Goal: Use online tool/utility: Use online tool/utility

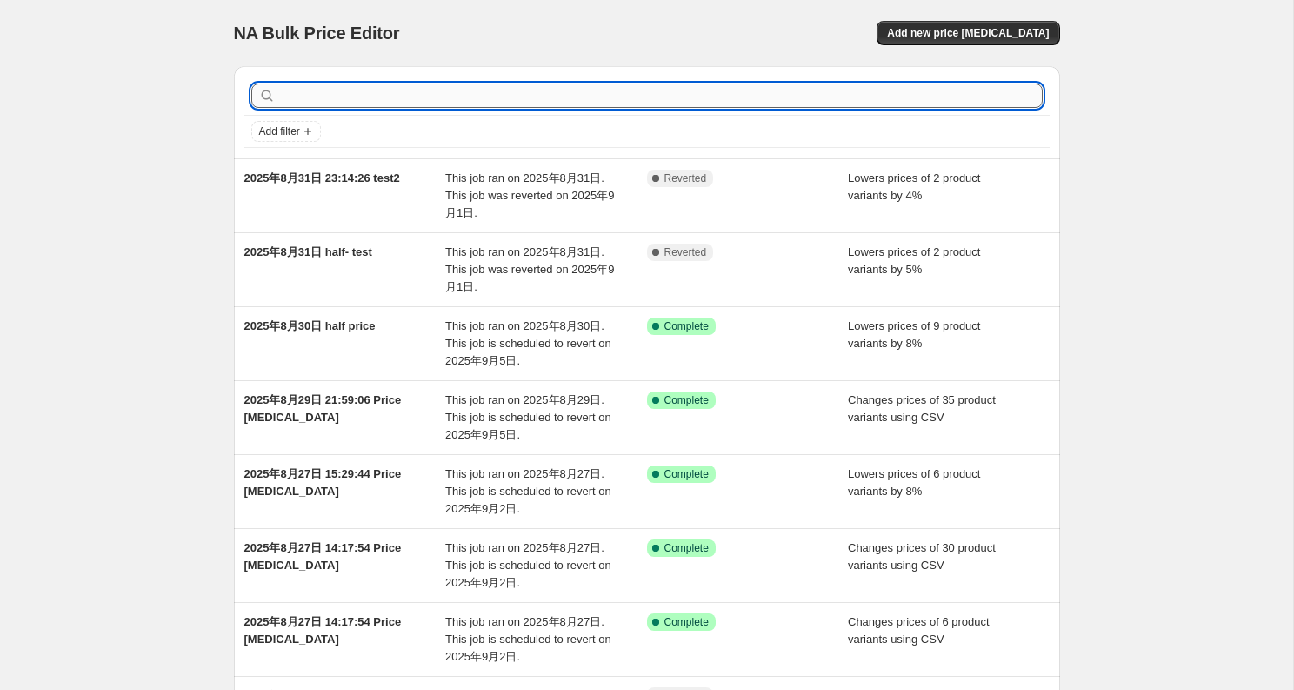
click at [653, 102] on input "text" at bounding box center [661, 96] width 764 height 24
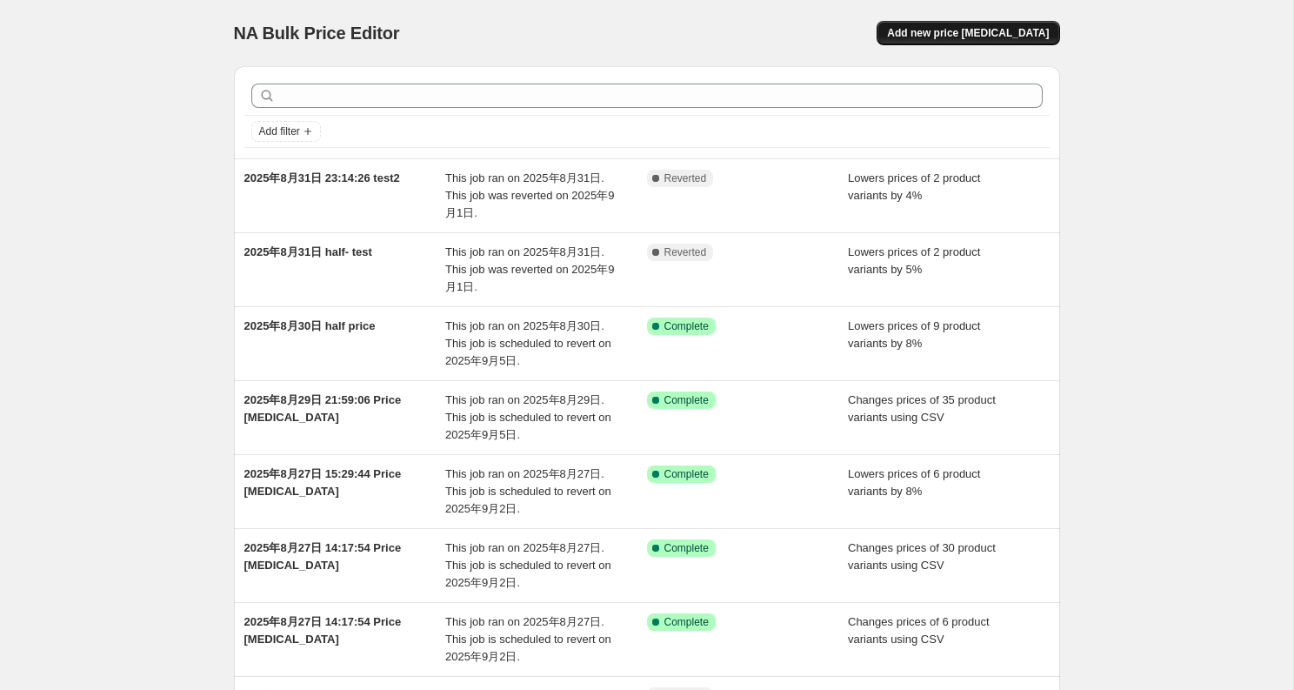
click at [984, 30] on span "Add new price [MEDICAL_DATA]" at bounding box center [968, 33] width 162 height 14
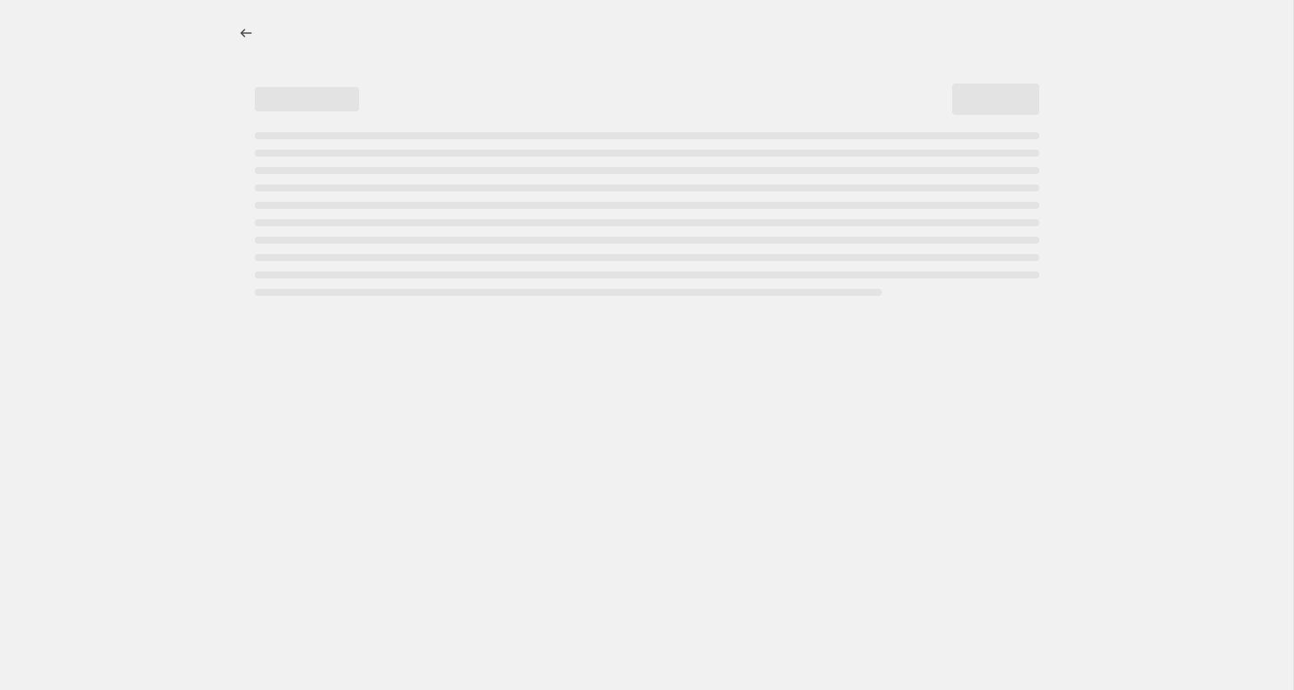
select select "percentage"
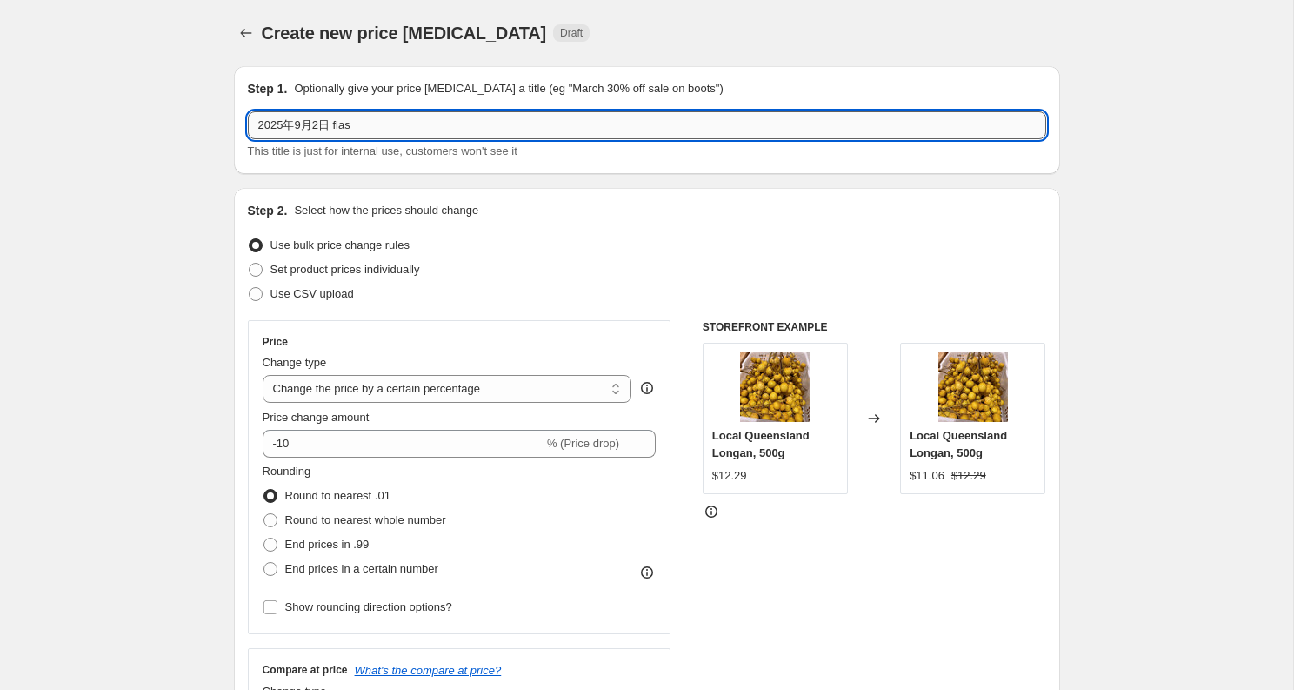
drag, startPoint x: 336, startPoint y: 124, endPoint x: 683, endPoint y: 117, distance: 347.1
click at [683, 117] on input "2025年9月2日 flas" at bounding box center [647, 125] width 799 height 28
type input "2025年9月2日 flash"
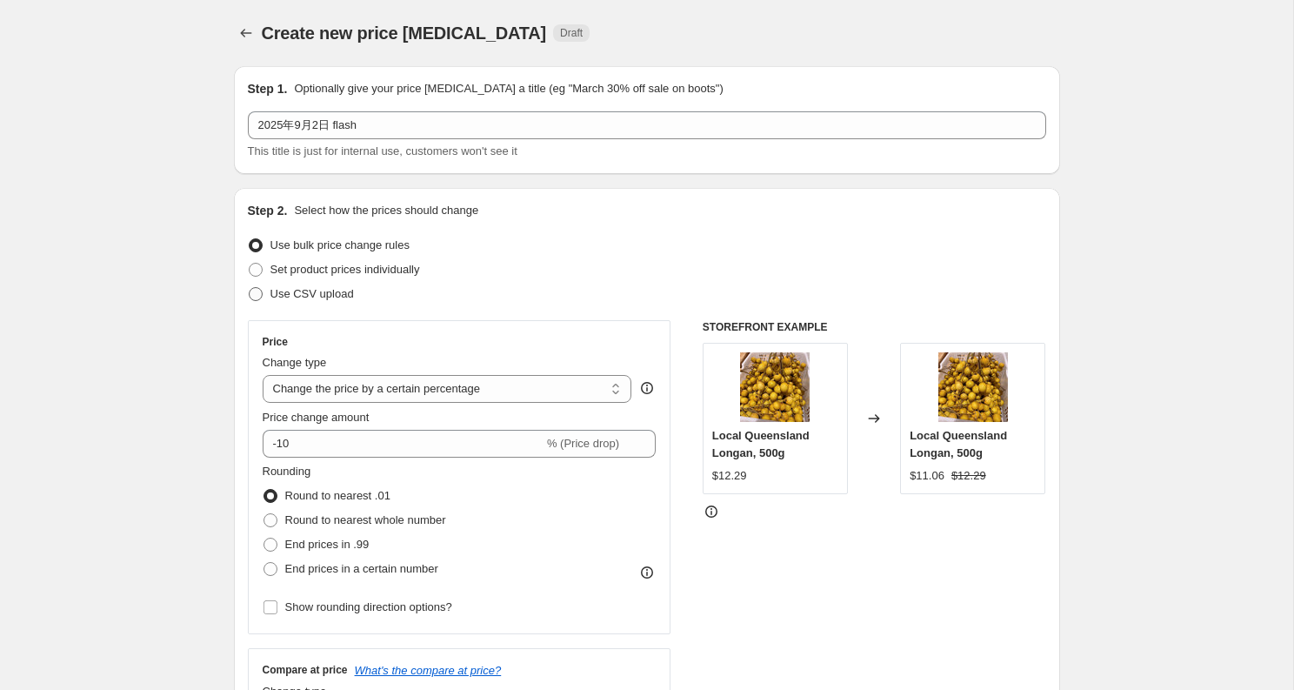
click at [284, 299] on span "Use CSV upload" at bounding box center [313, 293] width 84 height 13
click at [250, 288] on input "Use CSV upload" at bounding box center [249, 287] width 1 height 1
radio input "true"
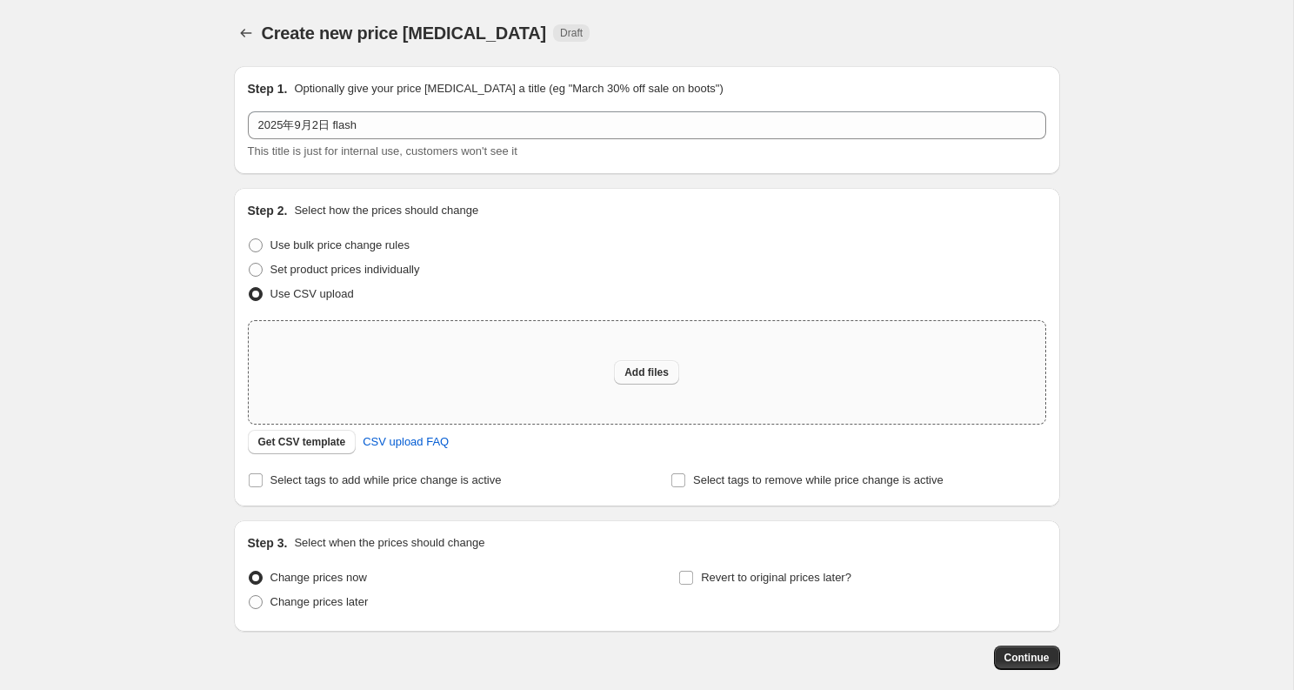
click at [652, 371] on span "Add files" at bounding box center [647, 372] width 44 height 14
type input "C:\fakepath\9.2 flash.csv"
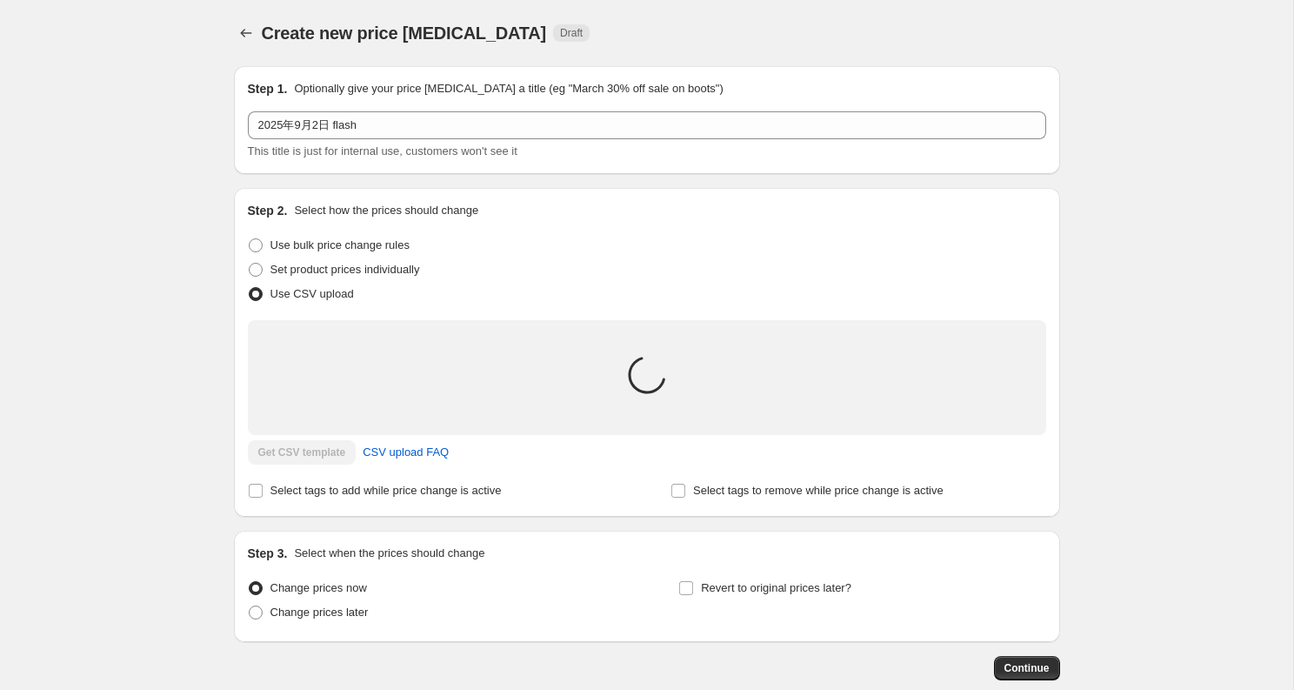
scroll to position [117, 0]
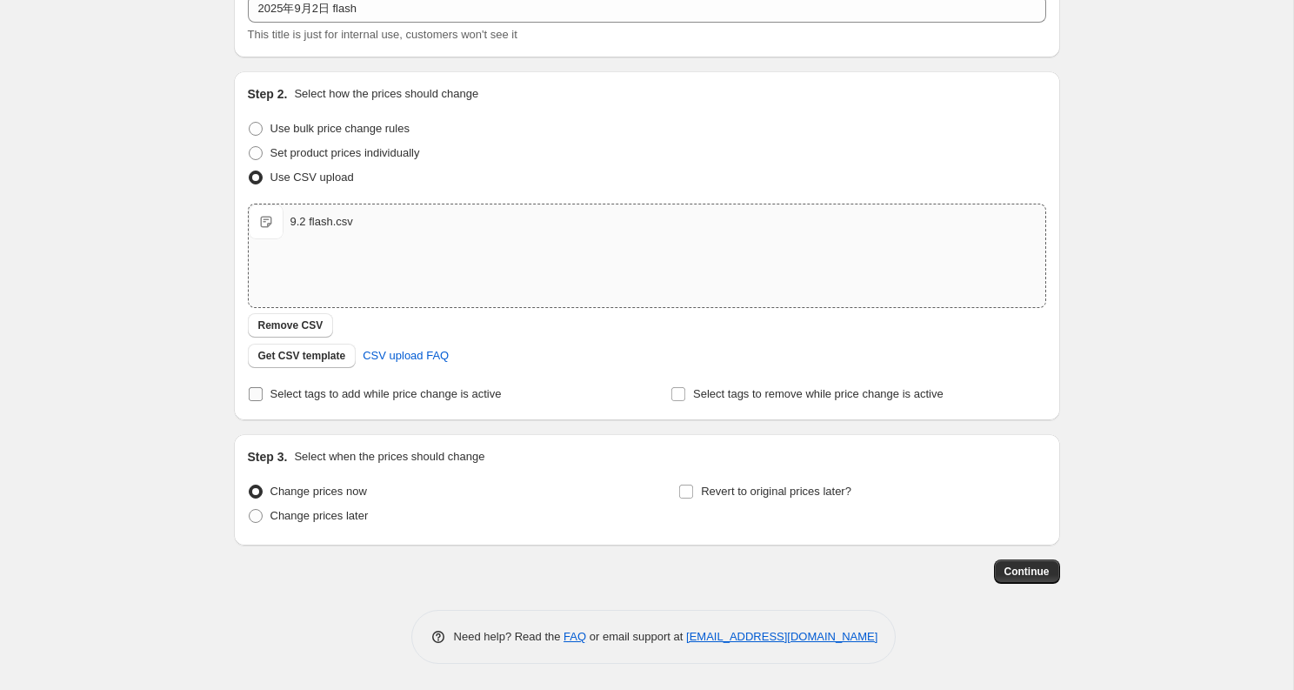
click at [391, 395] on span "Select tags to add while price change is active" at bounding box center [386, 393] width 231 height 13
click at [263, 395] on input "Select tags to add while price change is active" at bounding box center [256, 394] width 14 height 14
checkbox input "true"
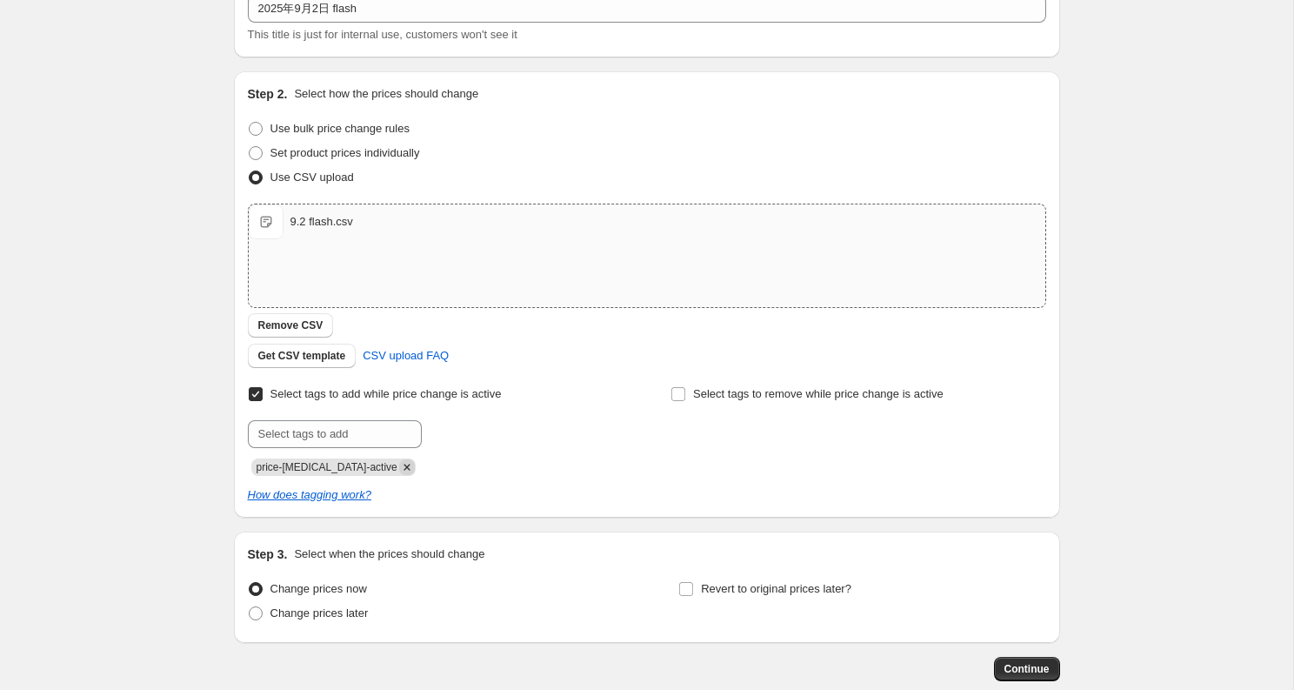
click at [399, 473] on icon "Remove price-change-job-active" at bounding box center [407, 467] width 16 height 16
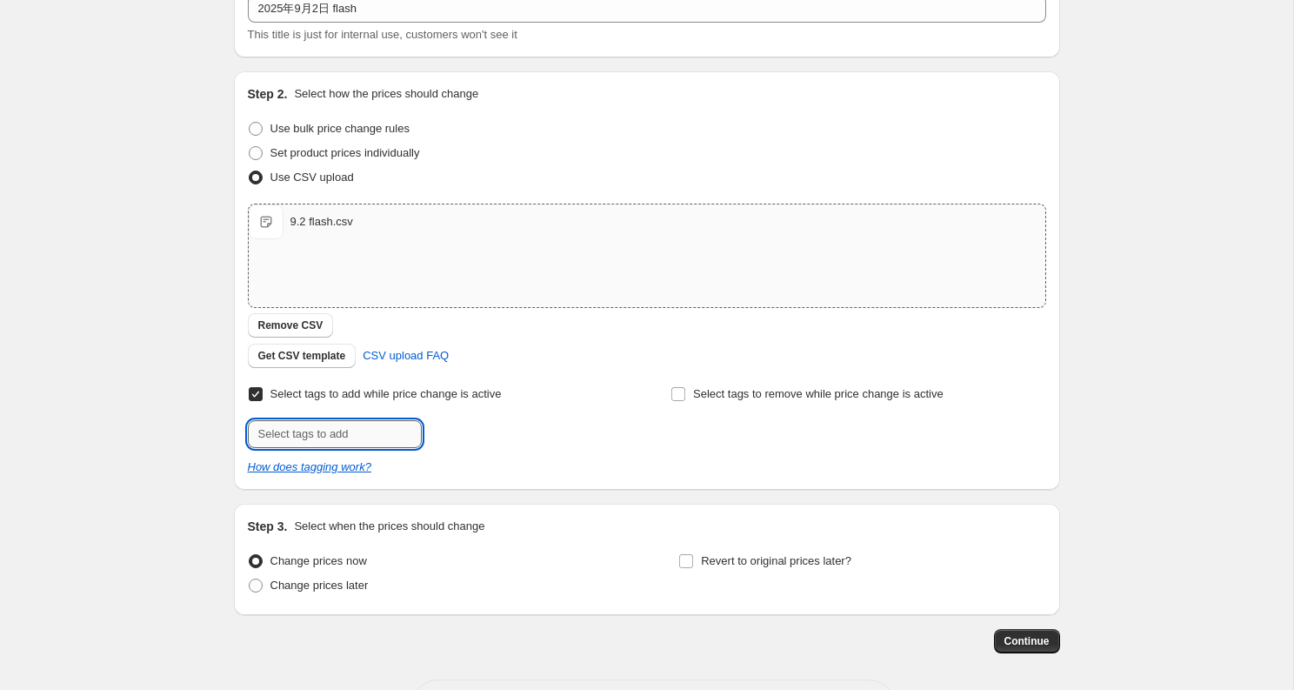
click at [372, 444] on input "text" at bounding box center [335, 434] width 174 height 28
type input "flash-sales"
click at [502, 426] on span "flash-sales" at bounding box center [486, 432] width 54 height 12
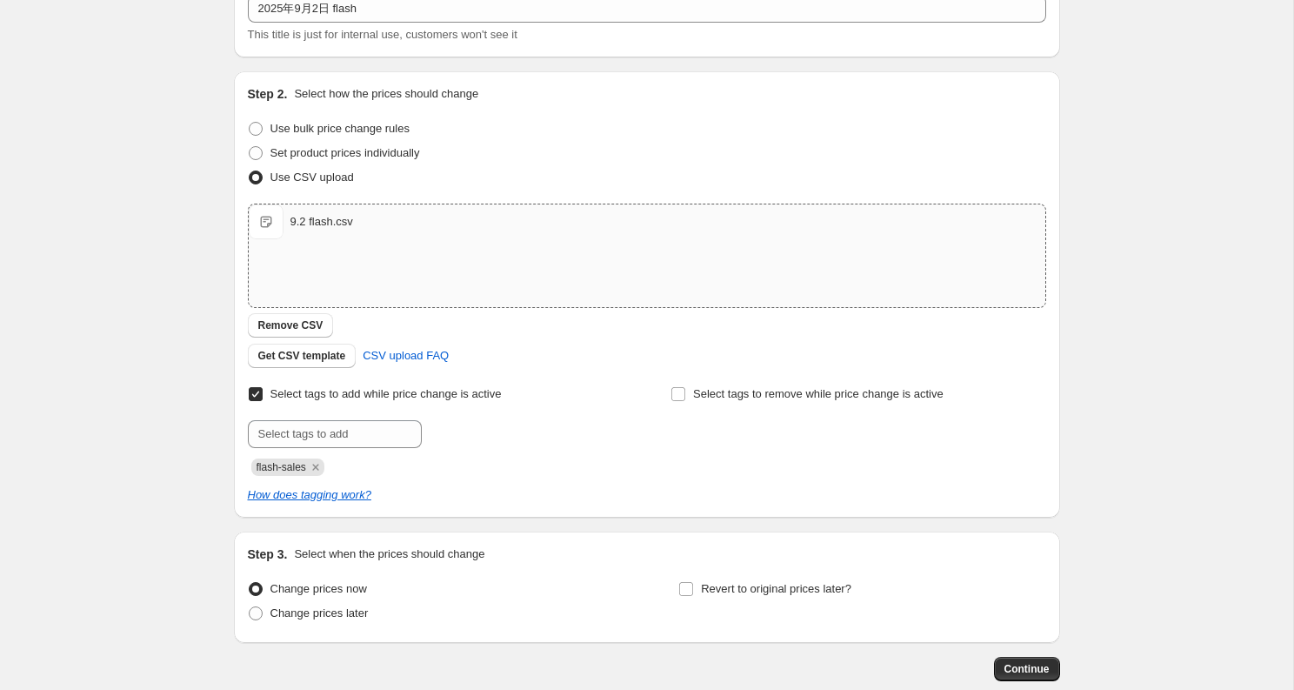
scroll to position [214, 0]
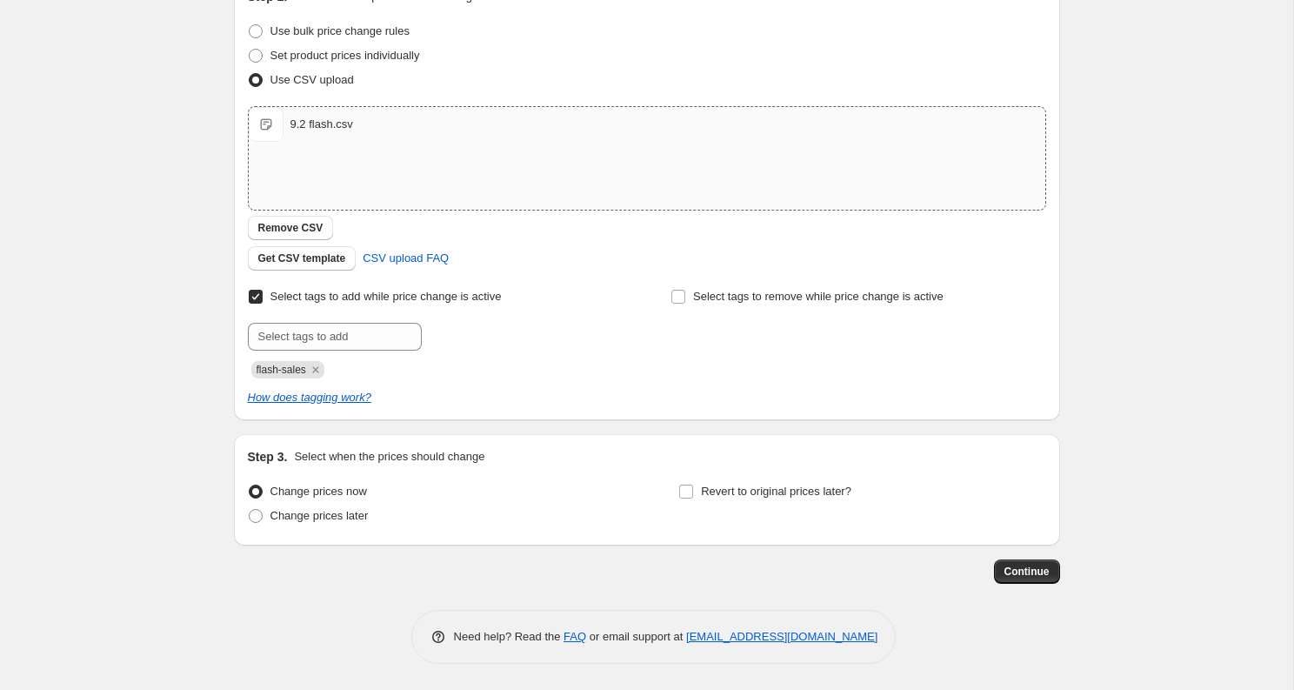
click at [675, 504] on div "Change prices now Change prices later Revert to original prices later?" at bounding box center [647, 505] width 799 height 52
click at [692, 498] on span at bounding box center [686, 492] width 16 height 16
click at [692, 498] on input "Revert to original prices later?" at bounding box center [686, 492] width 14 height 14
checkbox input "true"
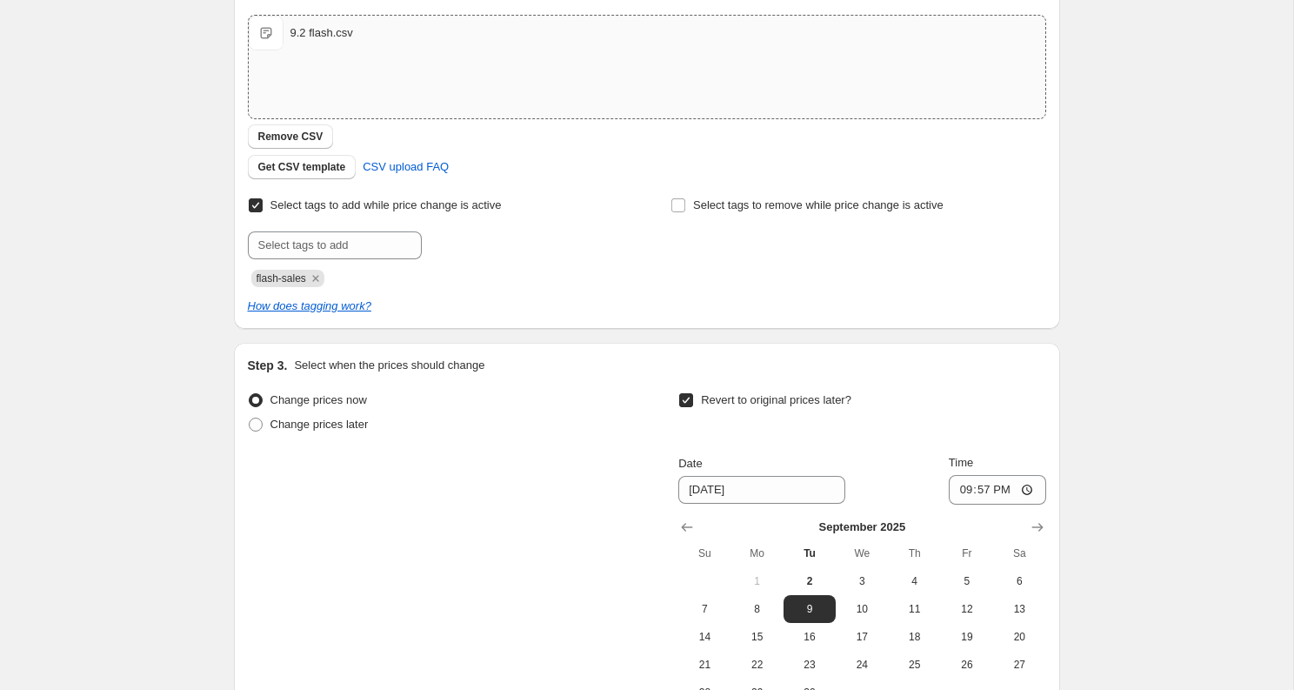
scroll to position [511, 0]
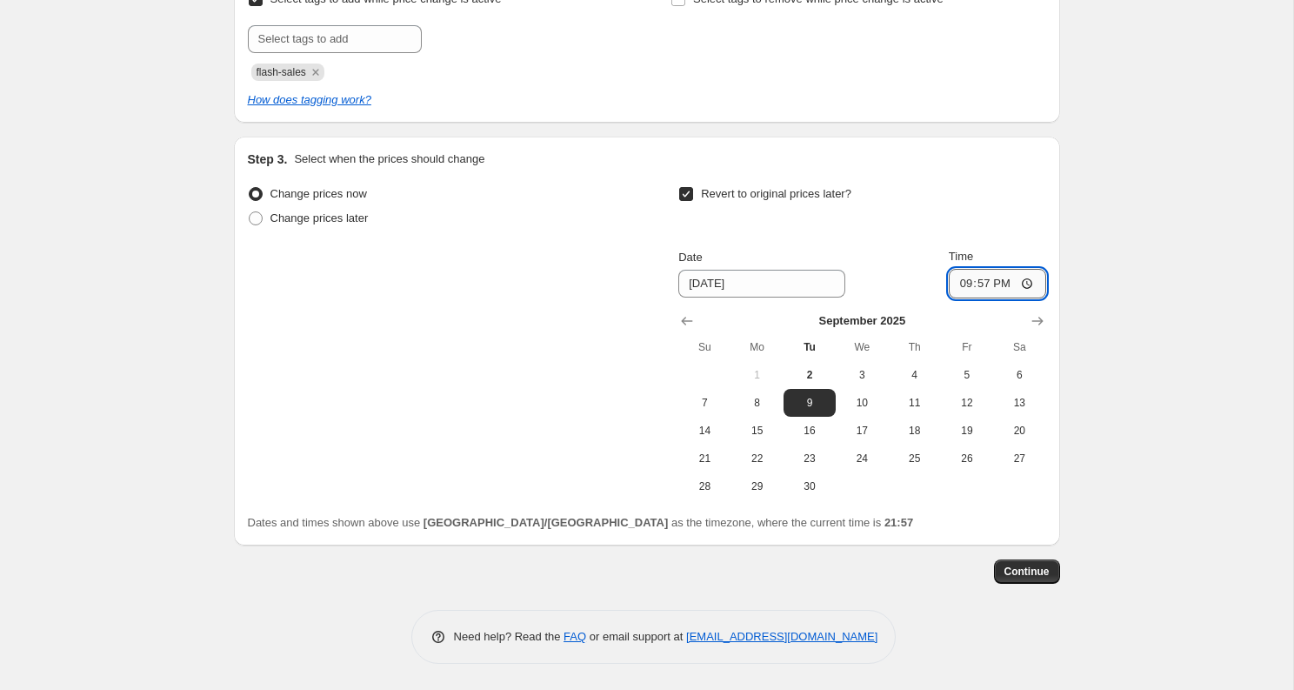
click at [987, 286] on input "21:57" at bounding box center [997, 284] width 97 height 30
type input "22:00"
click at [327, 216] on span "Change prices later" at bounding box center [320, 217] width 98 height 13
click at [250, 212] on input "Change prices later" at bounding box center [249, 211] width 1 height 1
radio input "true"
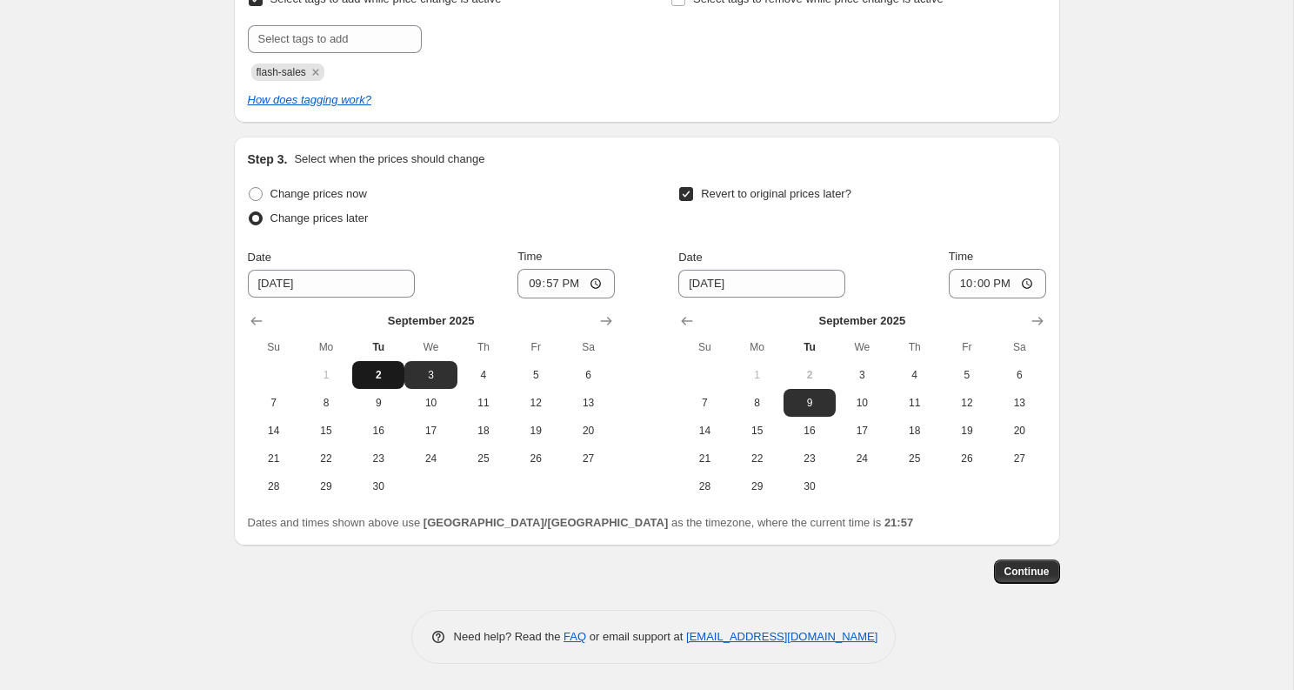
click at [395, 371] on span "2" at bounding box center [378, 375] width 38 height 14
type input "[DATE]"
click at [554, 287] on input "21:57" at bounding box center [566, 284] width 97 height 30
type input "22:00"
click at [1037, 579] on button "Continue" at bounding box center [1027, 571] width 66 height 24
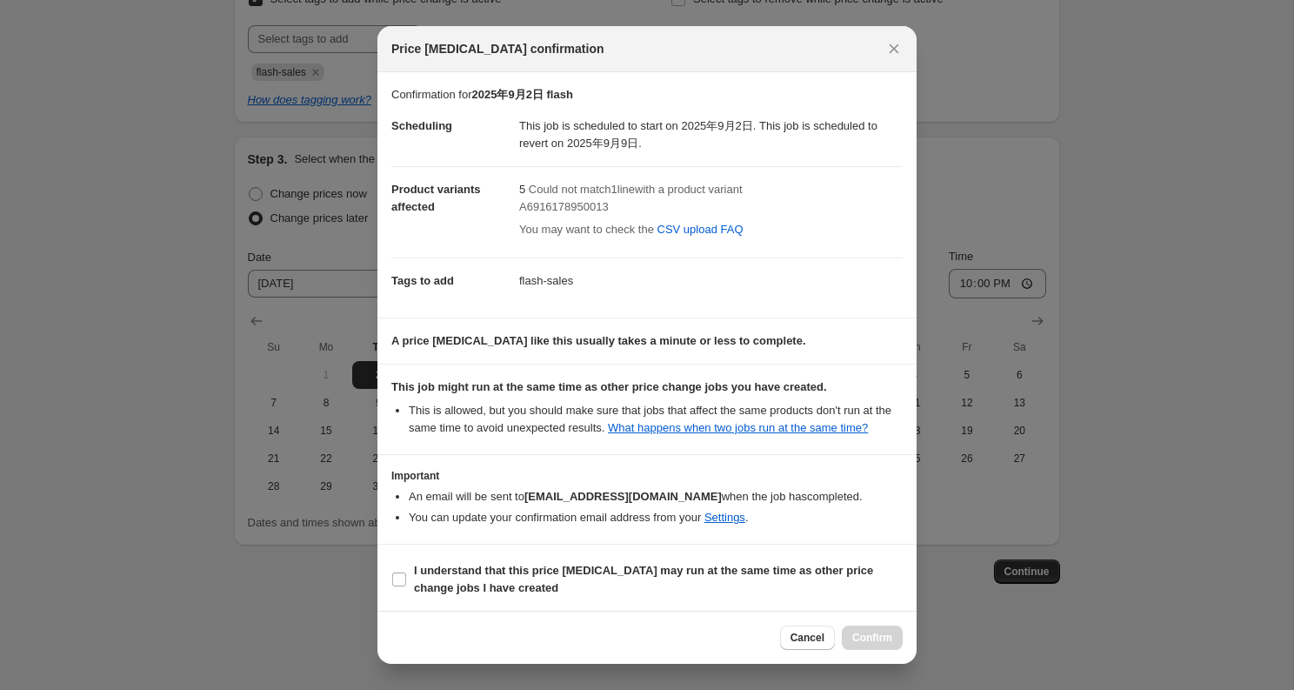
scroll to position [21, 0]
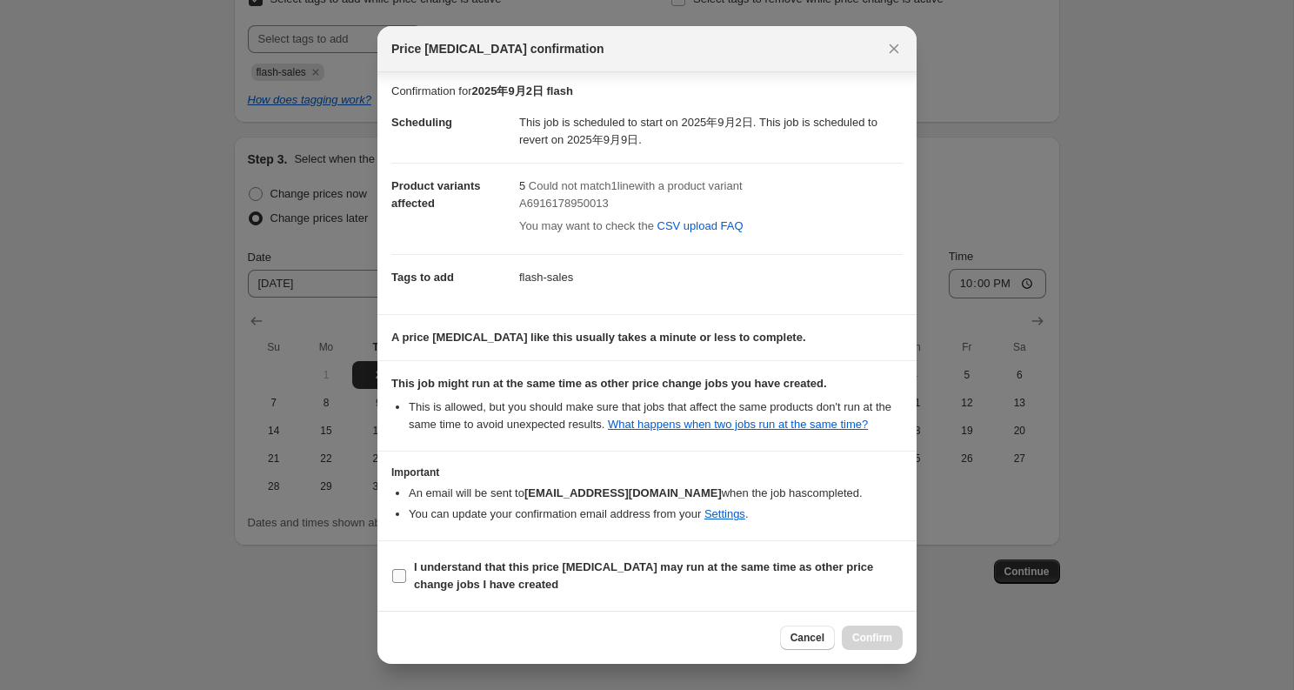
click at [579, 572] on b "I understand that this price [MEDICAL_DATA] may run at the same time as other p…" at bounding box center [643, 575] width 459 height 30
click at [406, 572] on input "I understand that this price [MEDICAL_DATA] may run at the same time as other p…" at bounding box center [399, 576] width 14 height 14
checkbox input "true"
click at [858, 640] on span "Confirm" at bounding box center [872, 638] width 40 height 14
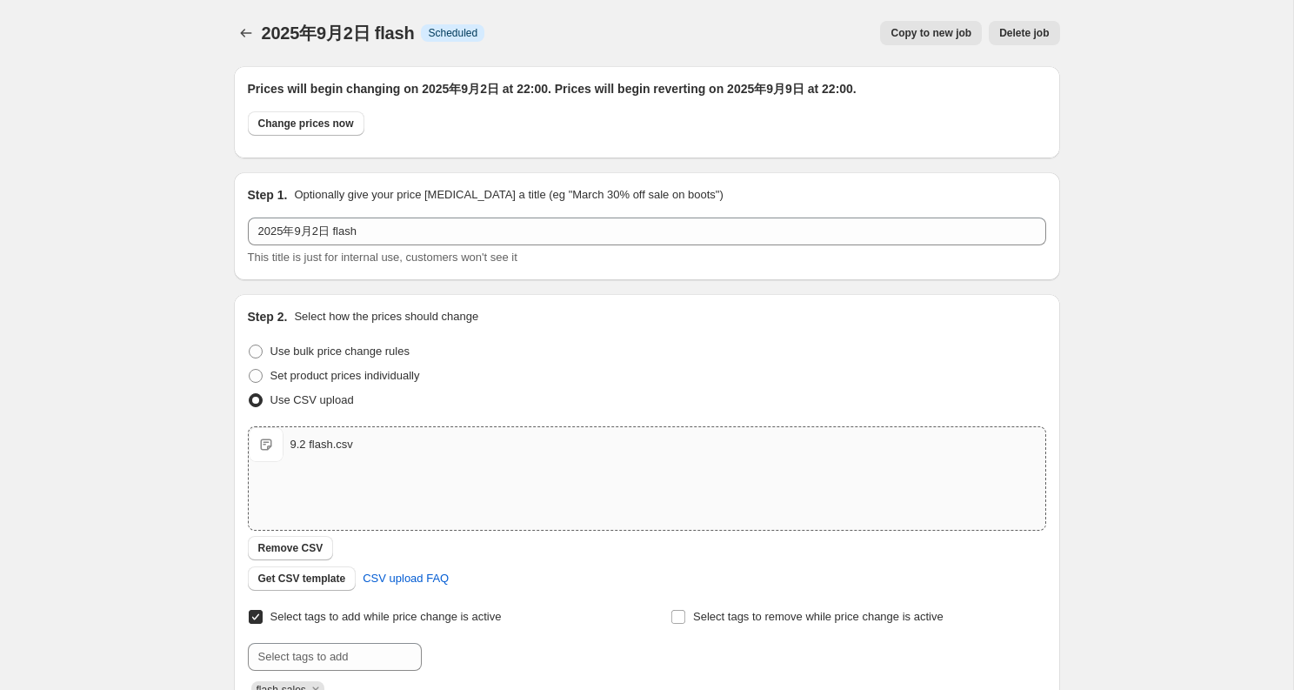
click at [125, 204] on div "2025年9月2日 flash. This page is ready 2025年9月2日 flash Info Scheduled Copy to new …" at bounding box center [646, 653] width 1293 height 1307
click at [245, 39] on icon "Price change jobs" at bounding box center [245, 32] width 17 height 17
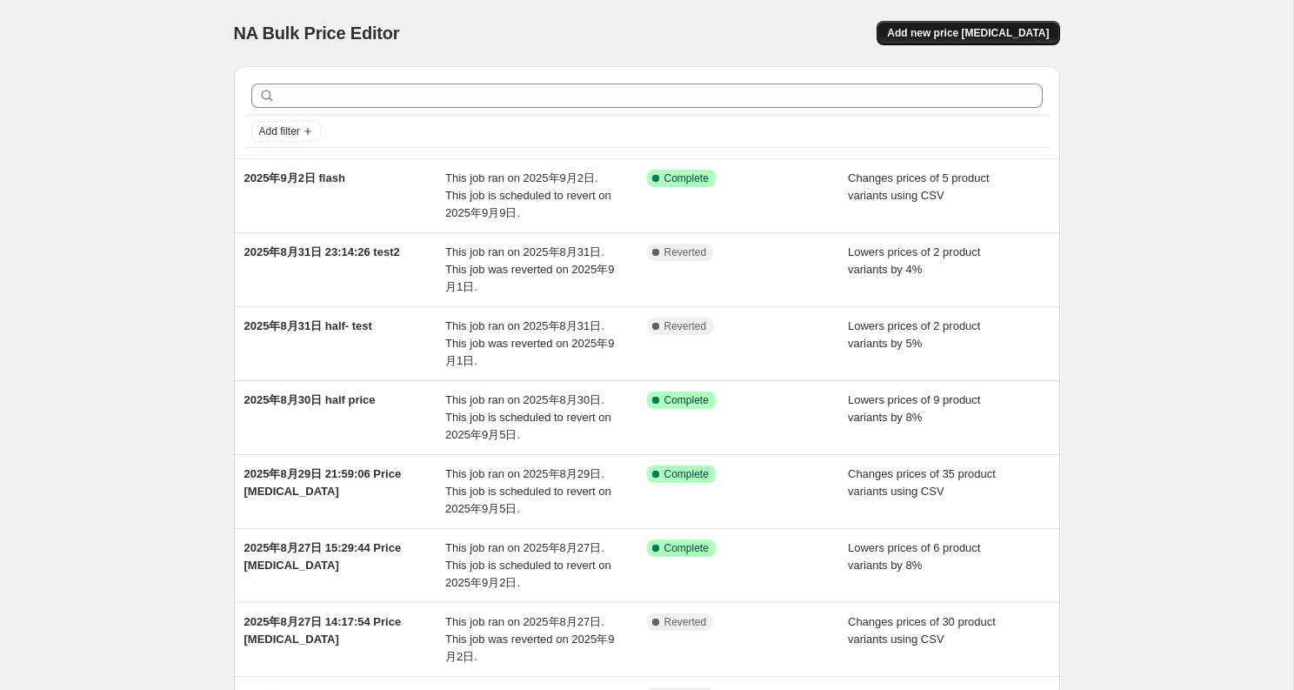
click at [996, 29] on span "Add new price [MEDICAL_DATA]" at bounding box center [968, 33] width 162 height 14
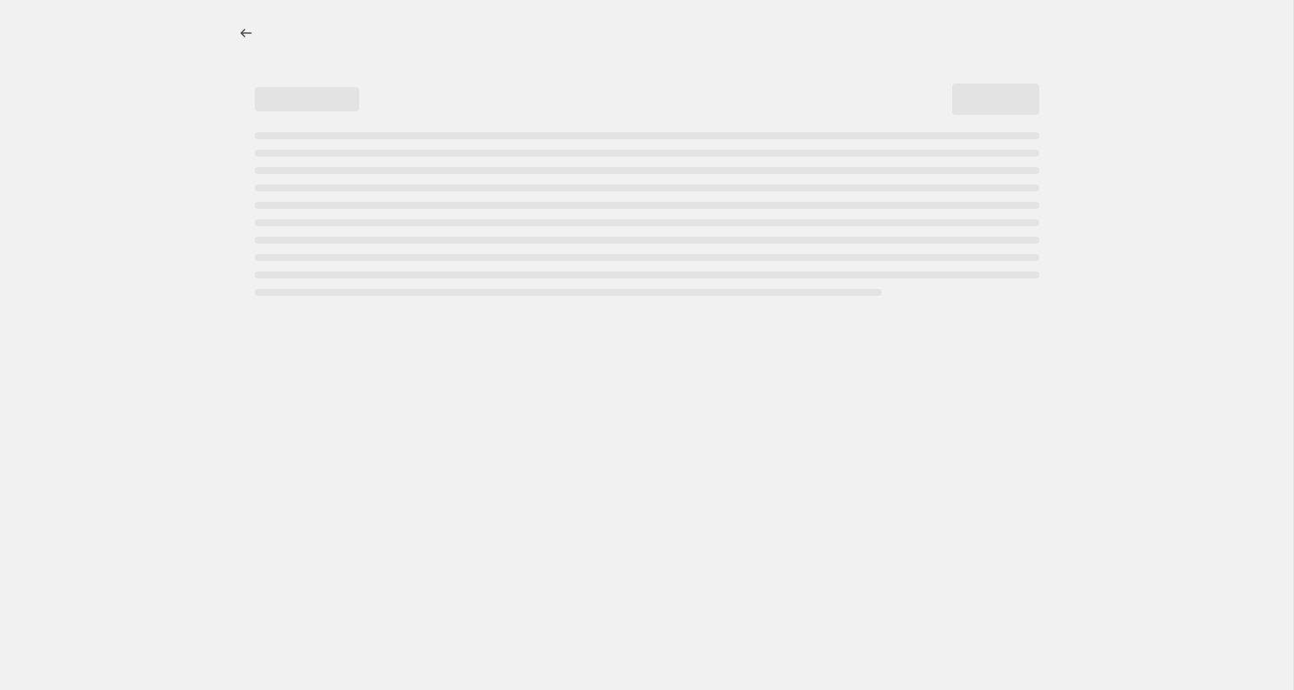
select select "percentage"
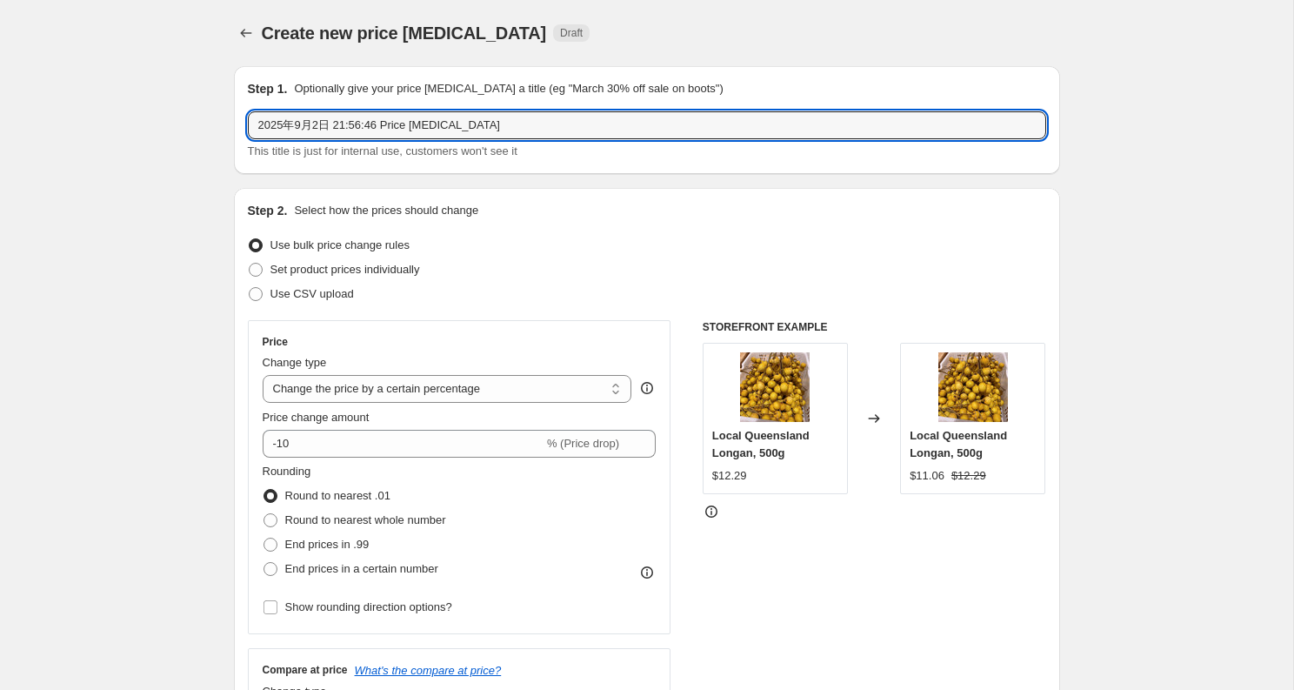
drag, startPoint x: 340, startPoint y: 125, endPoint x: 643, endPoint y: 109, distance: 303.2
click at [643, 109] on div "Step 1. Optionally give your price [MEDICAL_DATA] a title (eg "March 30% off sa…" at bounding box center [647, 120] width 799 height 80
click at [336, 130] on input "2025年9月2日 21:56:46 Price [MEDICAL_DATA]" at bounding box center [647, 125] width 799 height 28
drag, startPoint x: 336, startPoint y: 130, endPoint x: 542, endPoint y: 124, distance: 206.2
click at [542, 124] on input "2025年9月2日 we" at bounding box center [647, 125] width 799 height 28
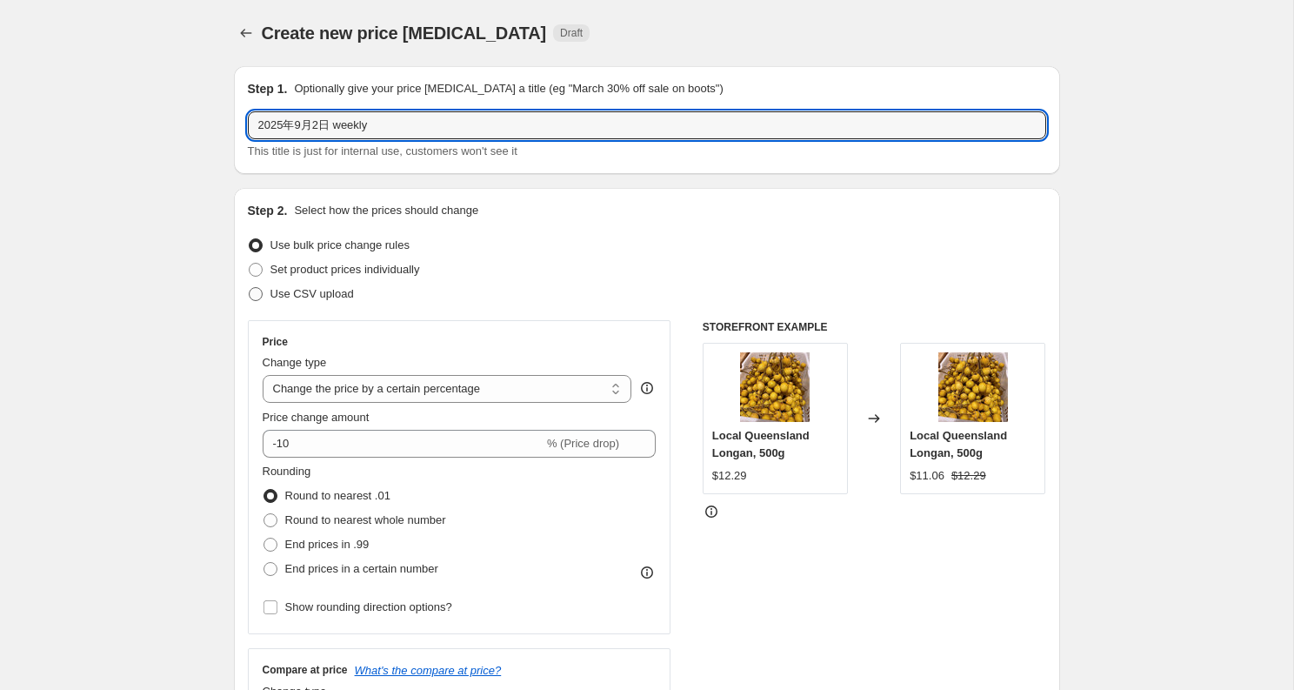
type input "2025年9月2日 weekly"
click at [337, 287] on span "Use CSV upload" at bounding box center [313, 293] width 84 height 13
click at [250, 287] on input "Use CSV upload" at bounding box center [249, 287] width 1 height 1
radio input "true"
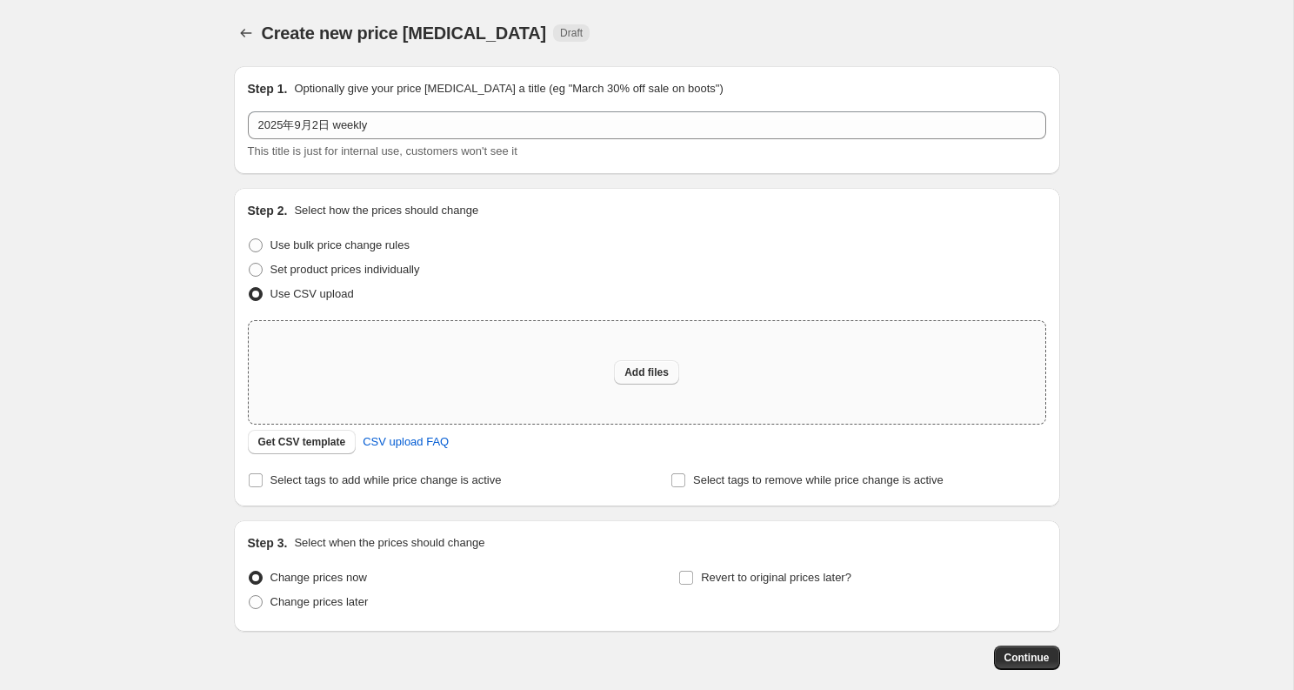
click at [640, 362] on button "Add files" at bounding box center [646, 372] width 65 height 24
type input "C:\fakepath\weekly9.2.csv"
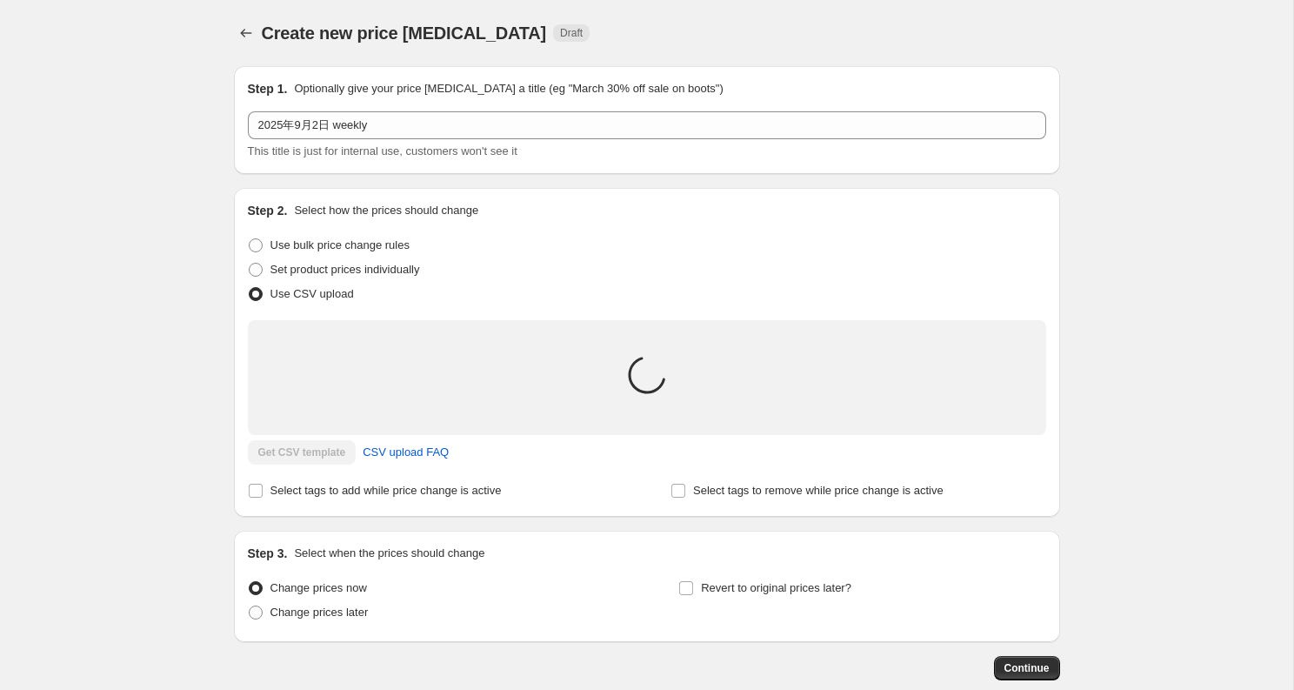
scroll to position [117, 0]
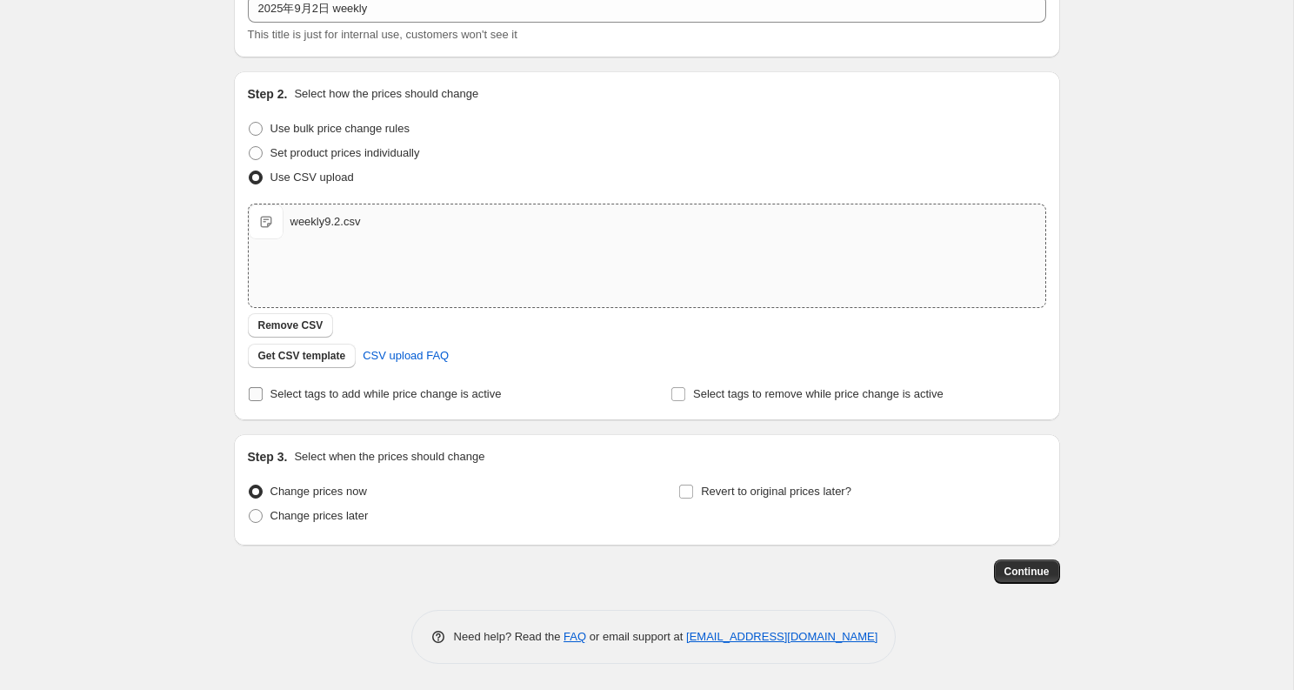
click at [449, 383] on label "Select tags to add while price change is active" at bounding box center [375, 394] width 254 height 24
click at [263, 387] on input "Select tags to add while price change is active" at bounding box center [256, 394] width 14 height 14
checkbox input "true"
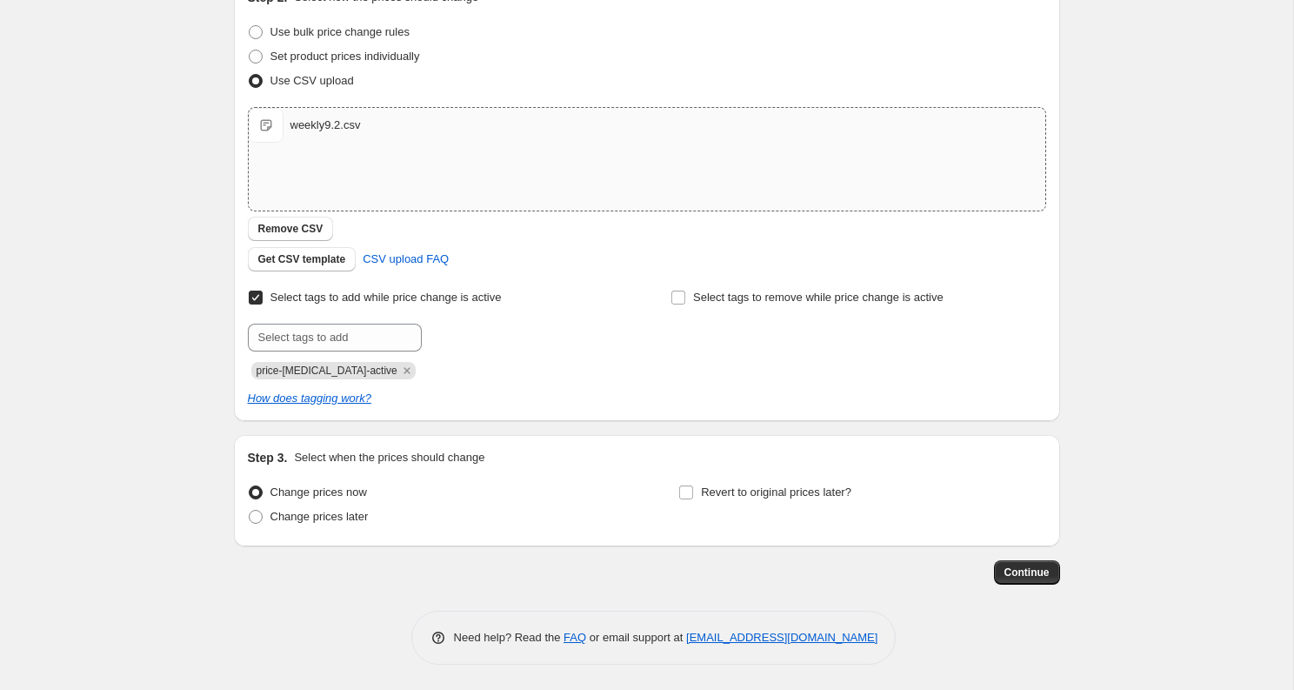
scroll to position [214, 0]
click at [375, 344] on input "text" at bounding box center [335, 337] width 174 height 28
type input "weekly-special"
click at [379, 371] on span "price-[MEDICAL_DATA]-active" at bounding box center [333, 369] width 164 height 17
click at [399, 371] on icon "Remove price-change-job-active" at bounding box center [407, 370] width 16 height 16
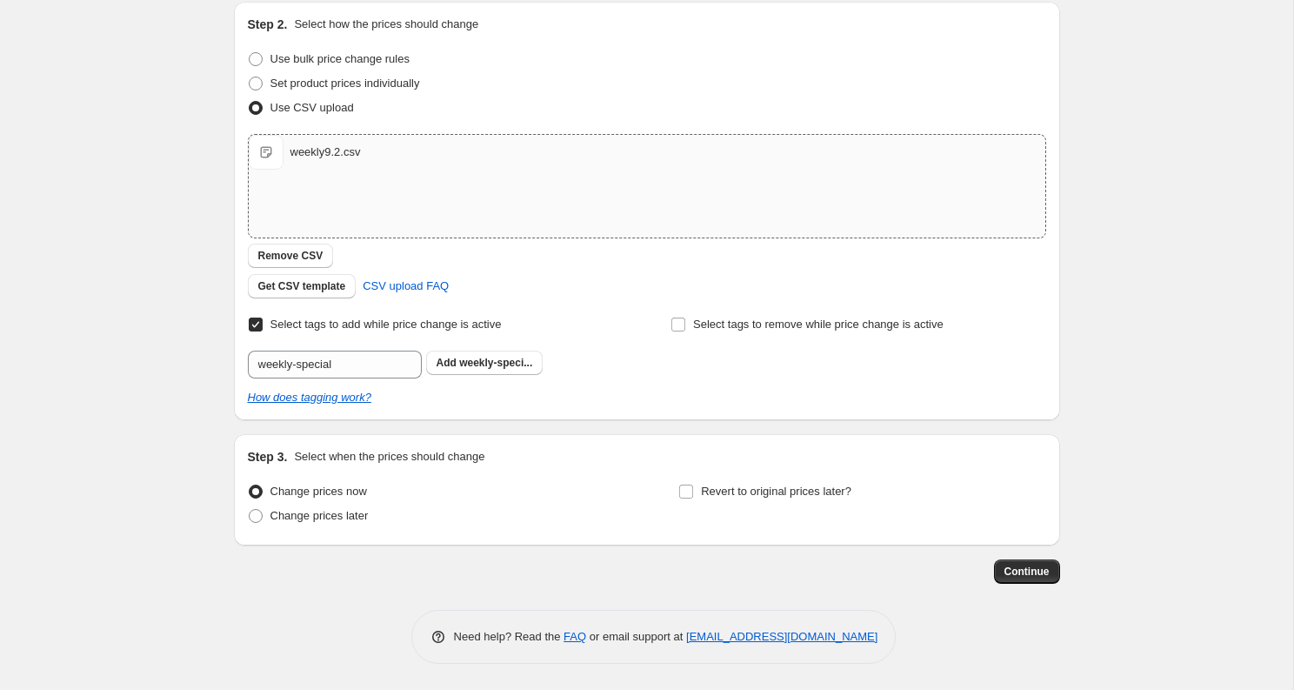
scroll to position [186, 0]
click at [511, 420] on div "Step 1. Optionally give your price [MEDICAL_DATA] a title (eg "March 30% off sa…" at bounding box center [640, 225] width 840 height 718
click at [503, 374] on button "Add weekly-speci..." at bounding box center [484, 363] width 117 height 24
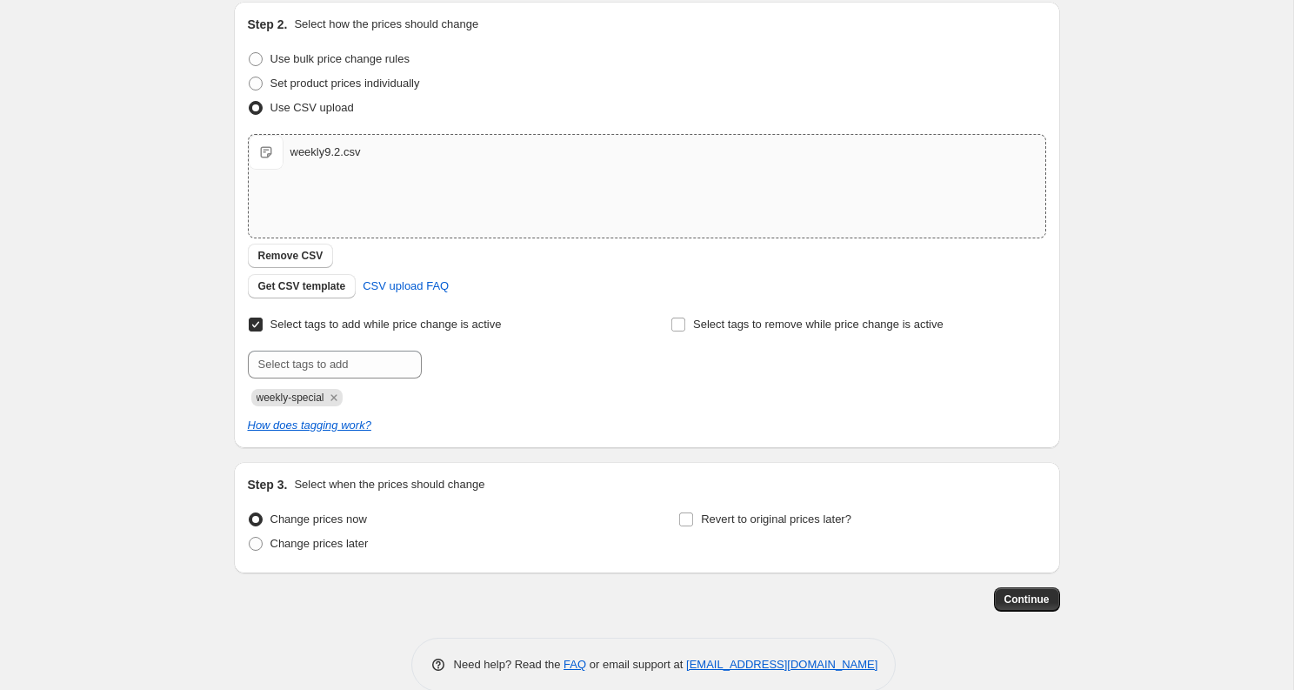
click at [553, 395] on div "weekly-special" at bounding box center [435, 395] width 375 height 21
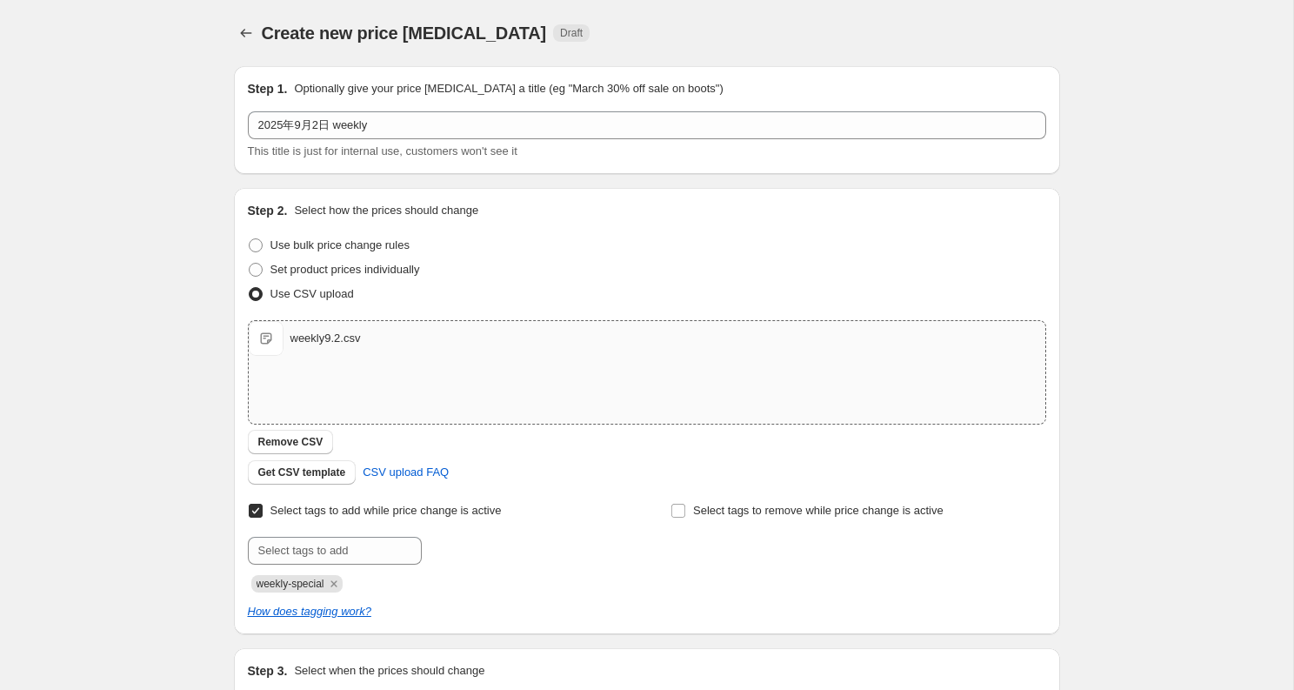
scroll to position [214, 0]
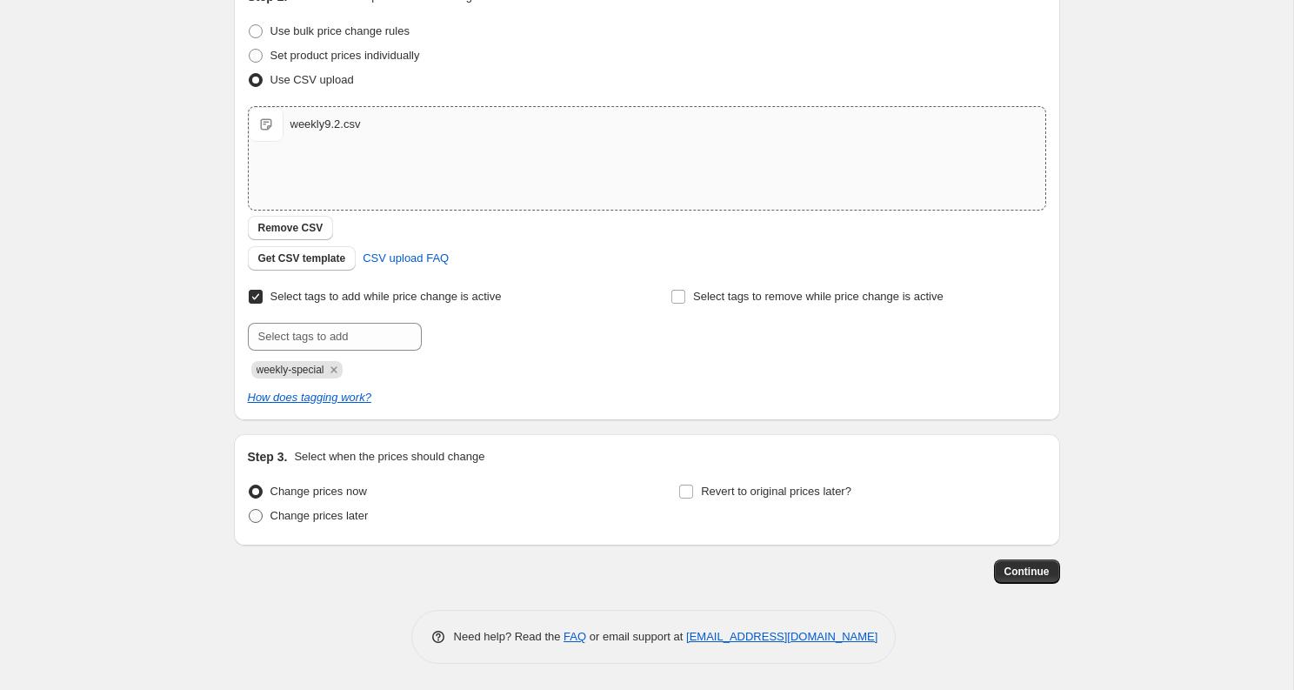
click at [338, 511] on span "Change prices later" at bounding box center [320, 515] width 98 height 13
click at [250, 510] on input "Change prices later" at bounding box center [249, 509] width 1 height 1
radio input "true"
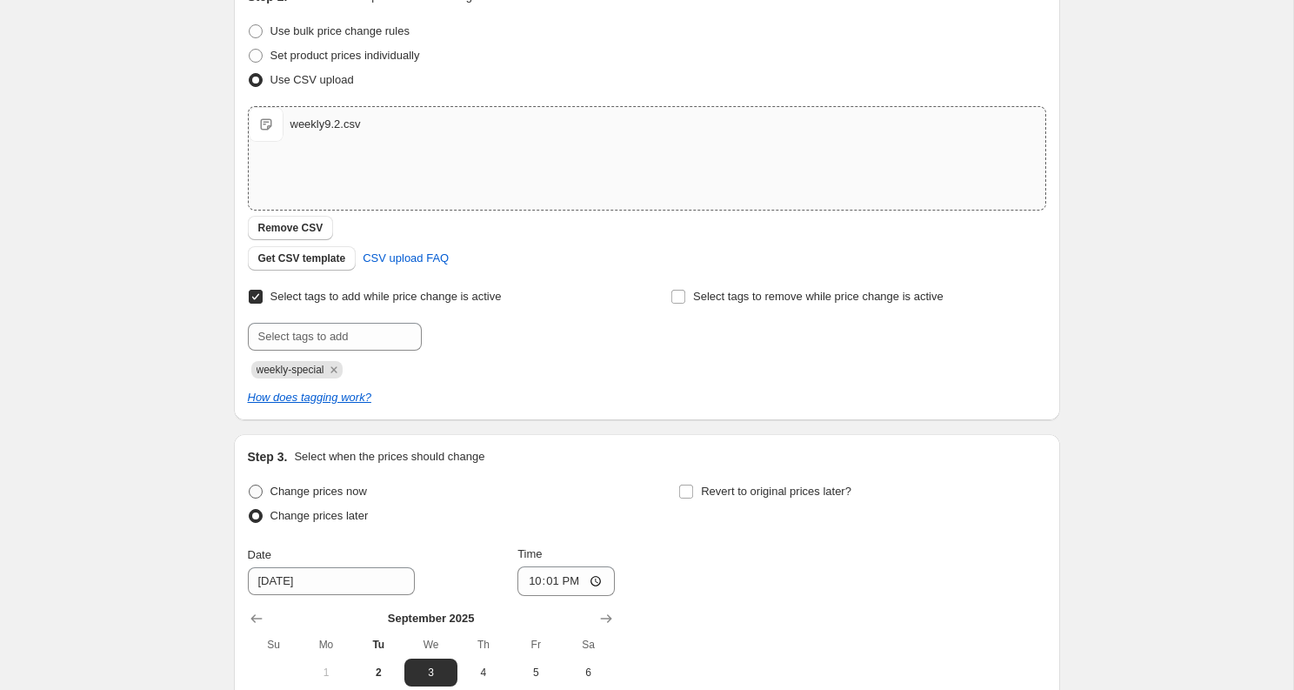
click at [260, 497] on span at bounding box center [256, 492] width 14 height 14
click at [250, 485] on input "Change prices now" at bounding box center [249, 485] width 1 height 1
radio input "true"
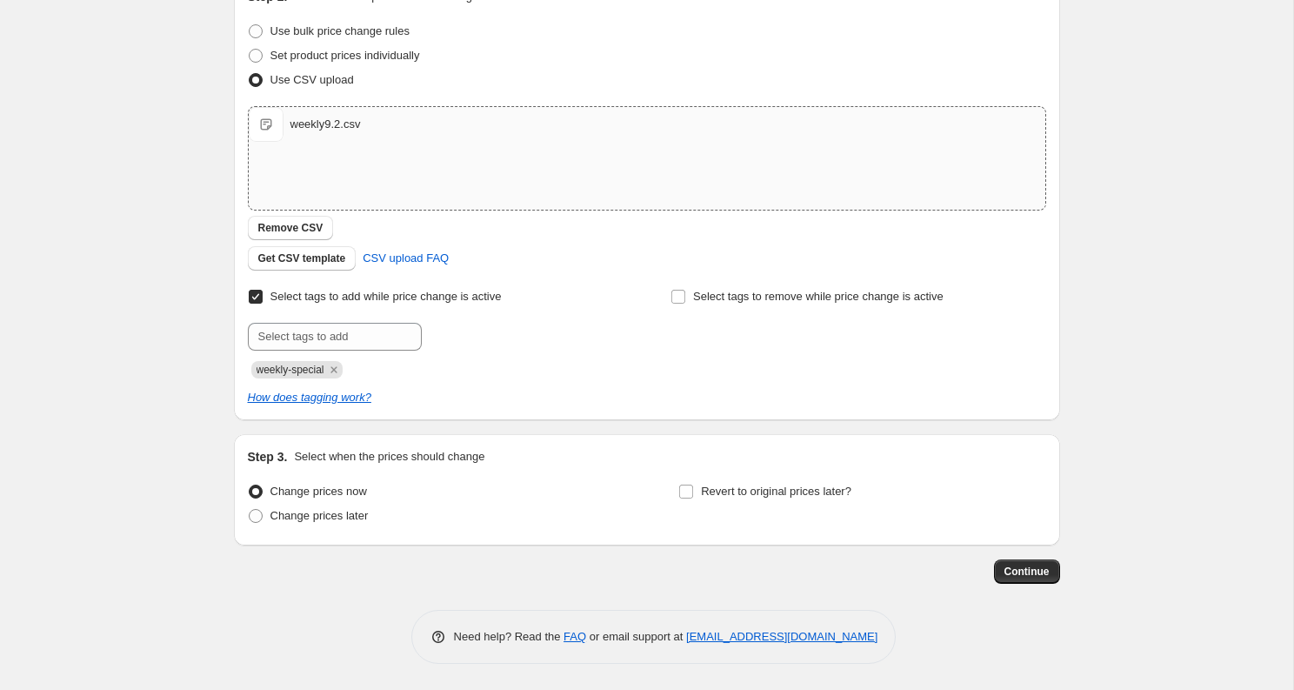
scroll to position [0, 0]
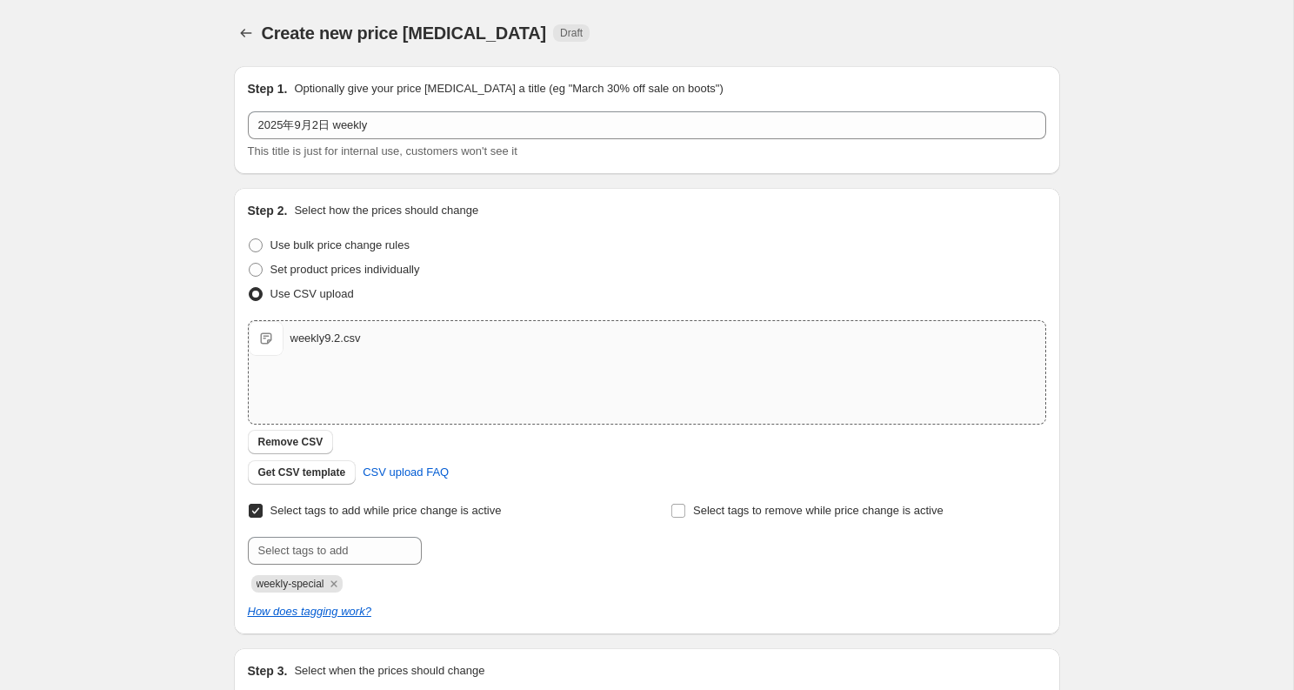
click at [748, 497] on div "Create new price [MEDICAL_DATA]. This page is ready Create new price [MEDICAL_D…" at bounding box center [646, 452] width 1293 height 904
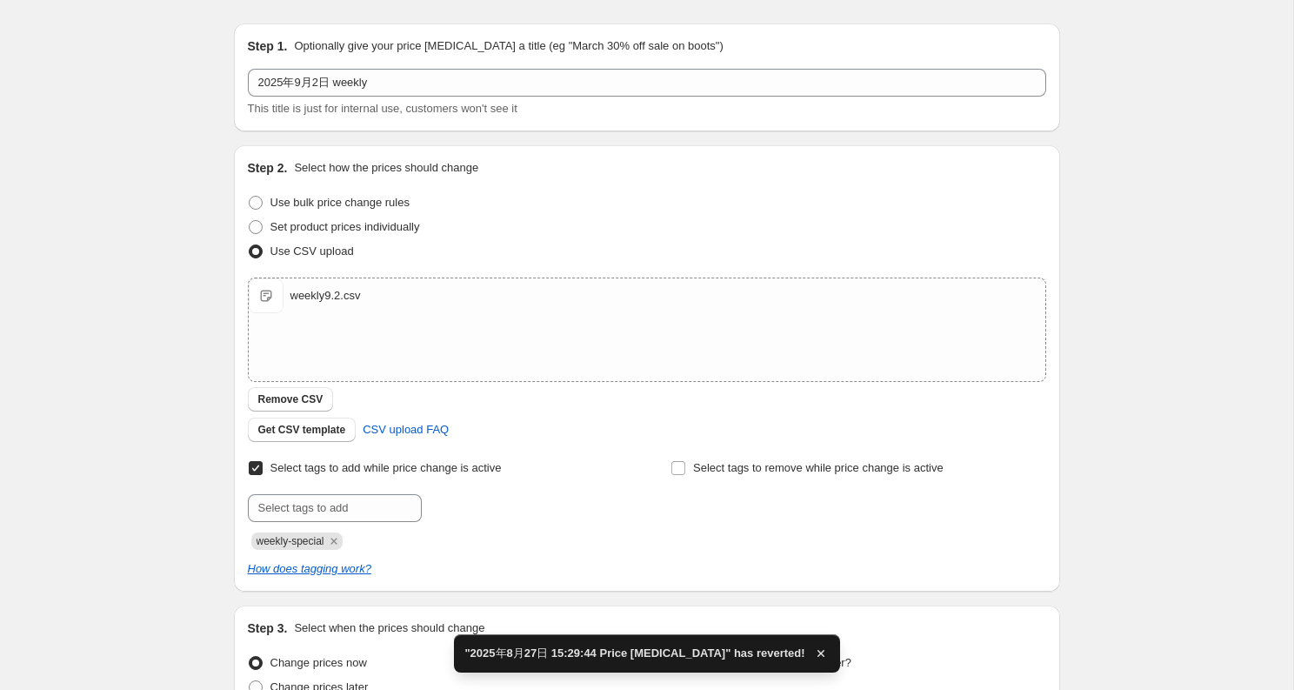
scroll to position [214, 0]
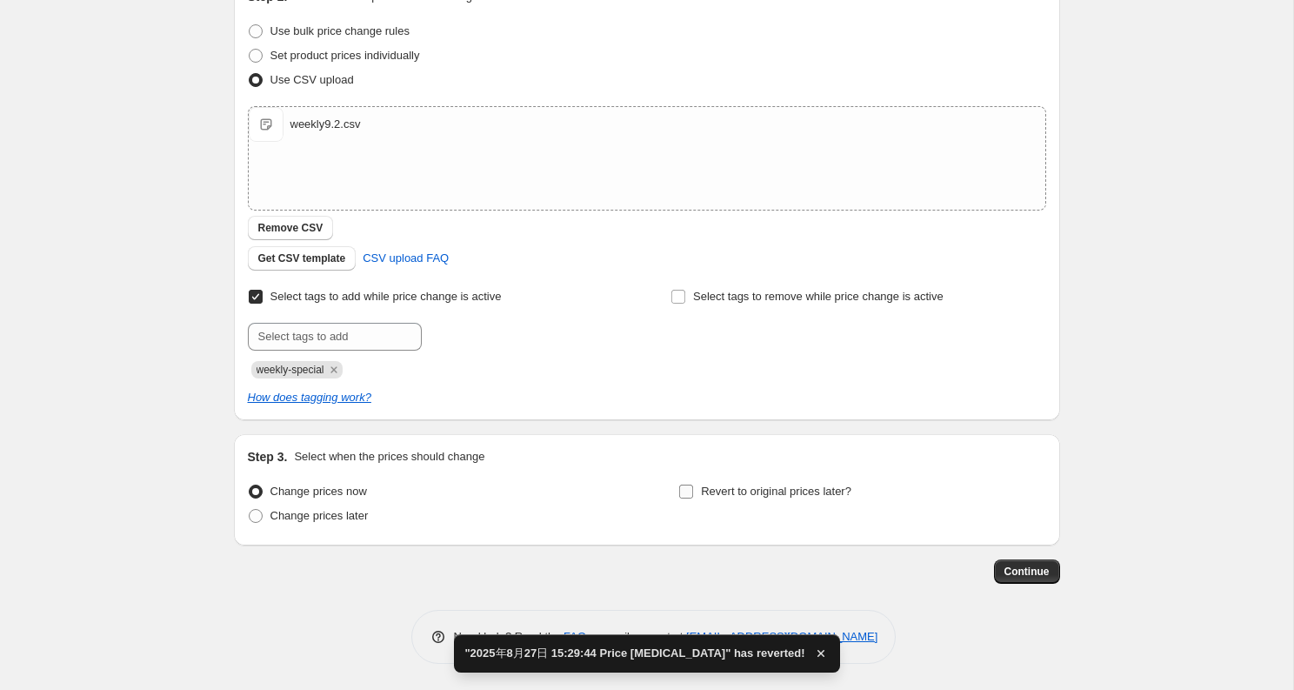
click at [709, 491] on span "Revert to original prices later?" at bounding box center [776, 491] width 150 height 13
click at [693, 491] on input "Revert to original prices later?" at bounding box center [686, 492] width 14 height 14
checkbox input "true"
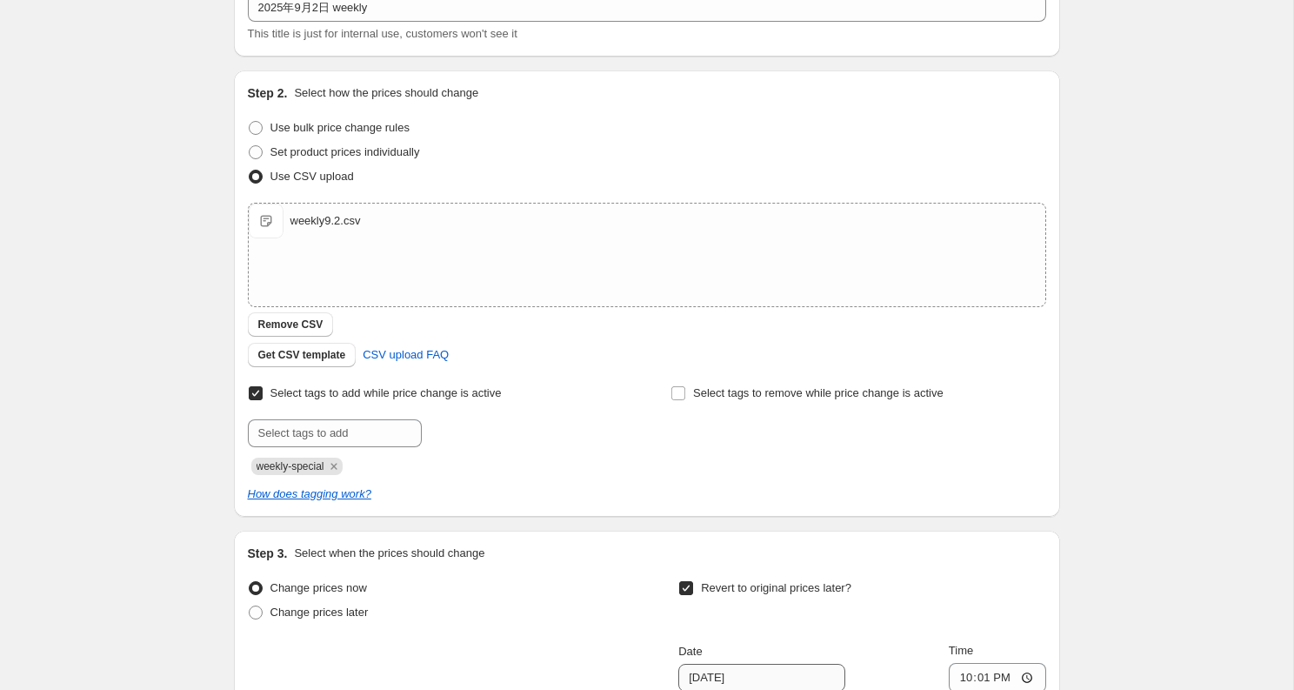
scroll to position [364, 0]
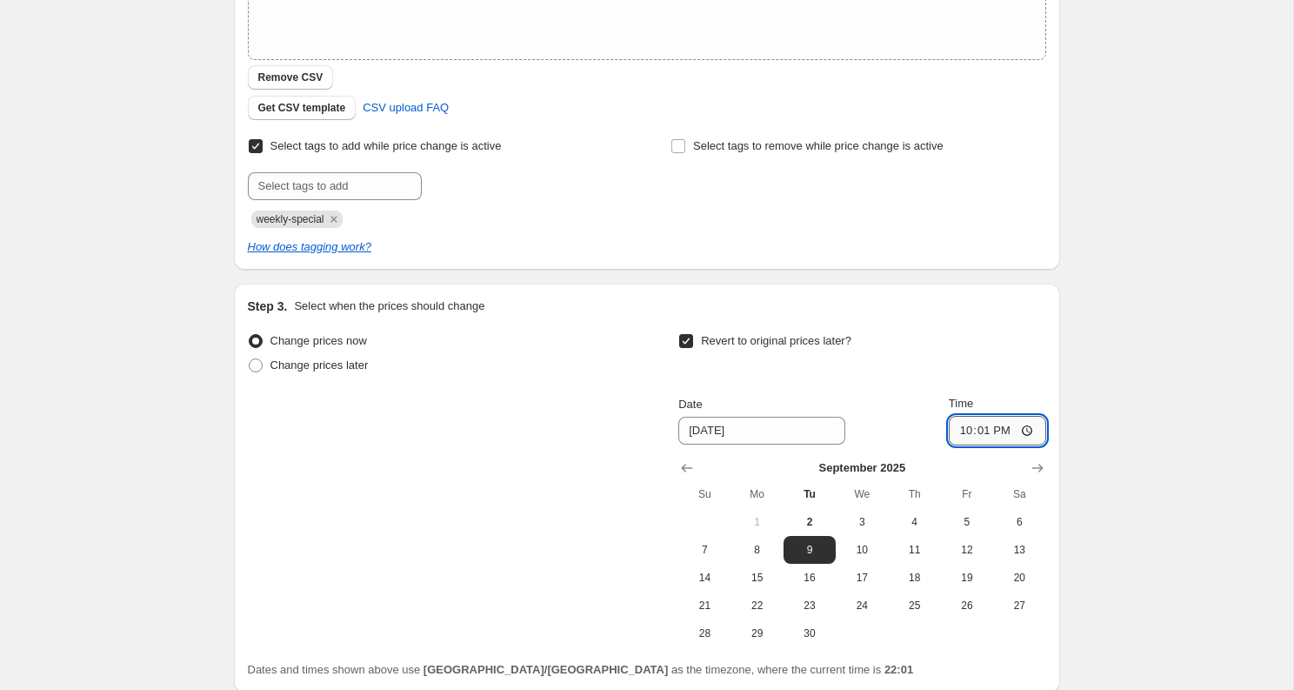
click at [1009, 431] on input "22:01" at bounding box center [997, 431] width 97 height 30
type input "22:00"
click at [1158, 458] on div "Create new price [MEDICAL_DATA]. This page is ready Create new price [MEDICAL_D…" at bounding box center [646, 236] width 1293 height 1201
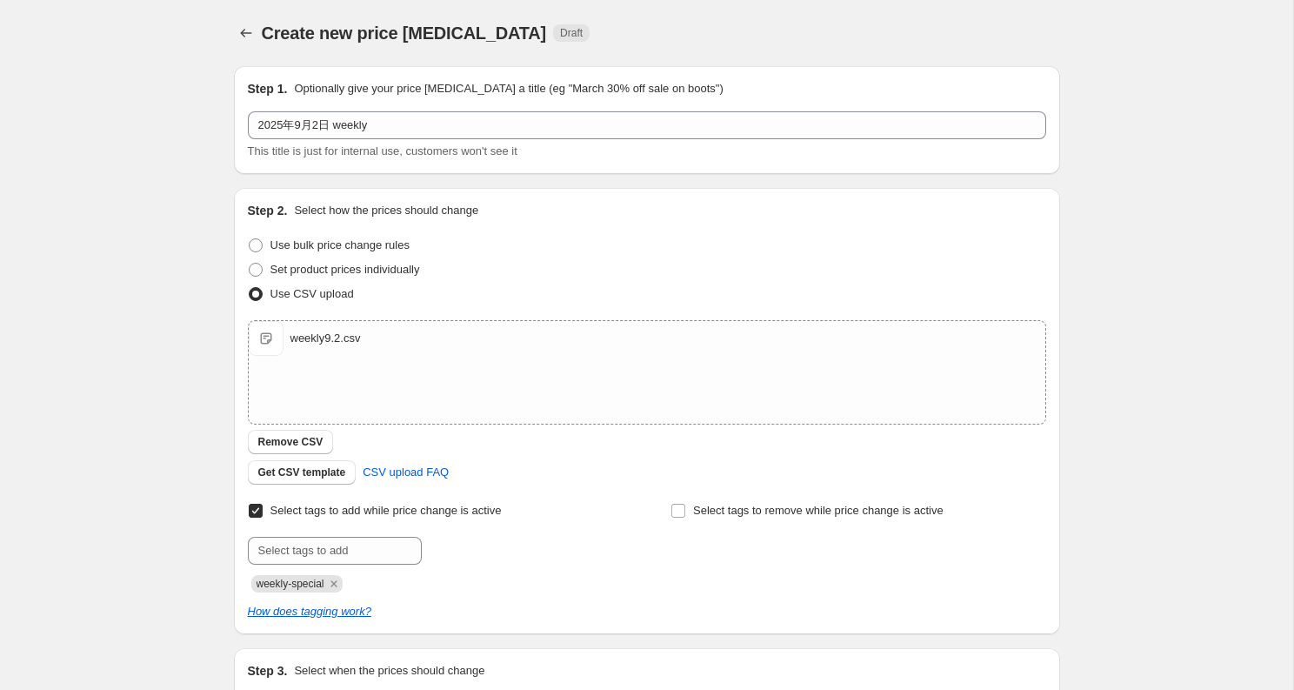
scroll to position [511, 0]
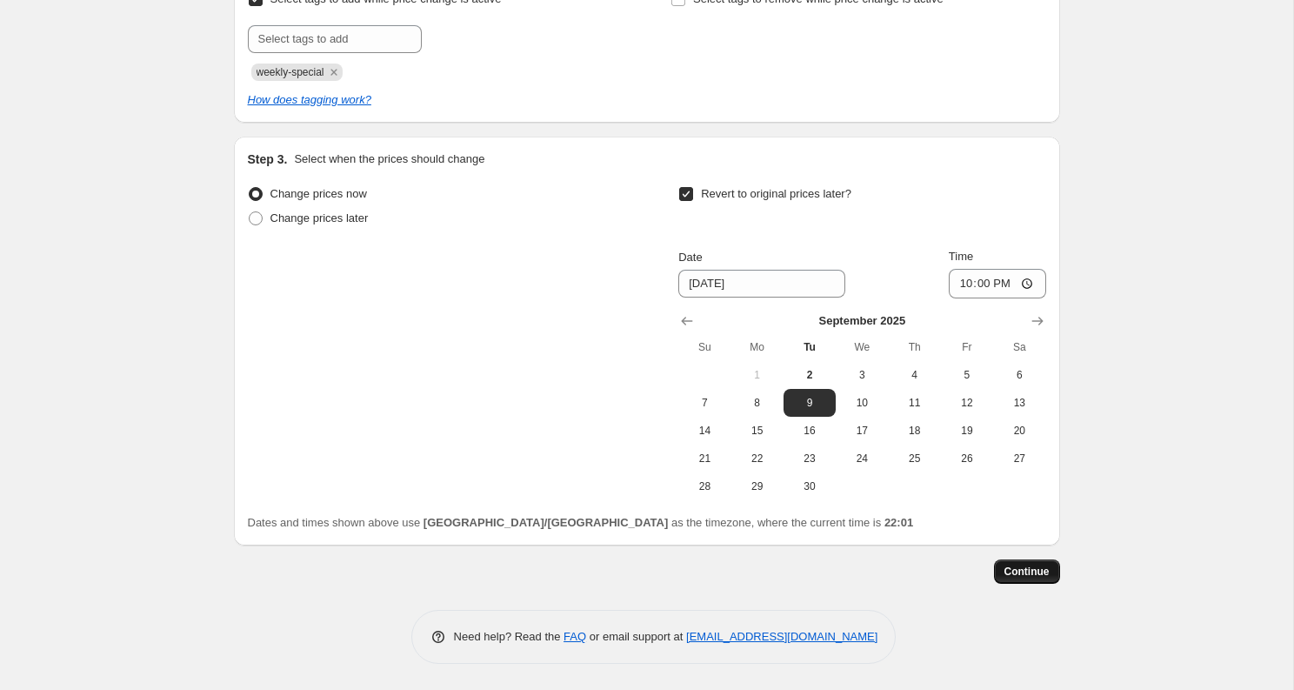
click at [1025, 582] on button "Continue" at bounding box center [1027, 571] width 66 height 24
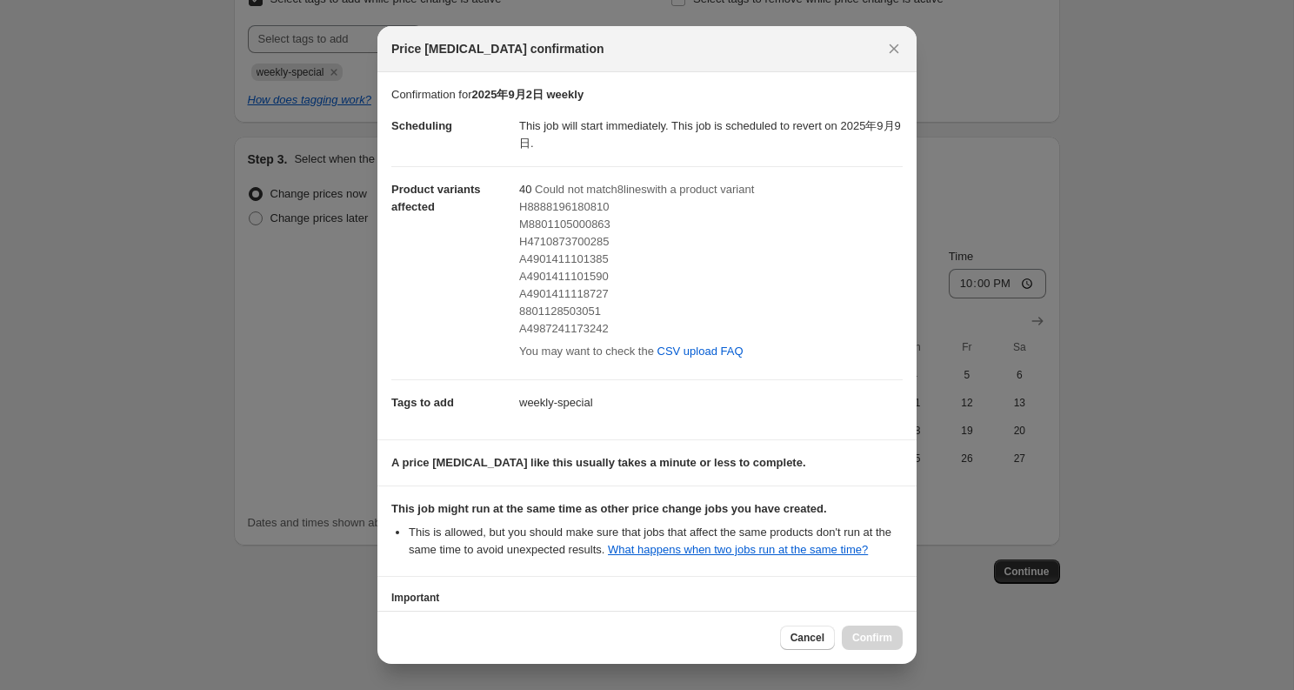
scroll to position [164, 0]
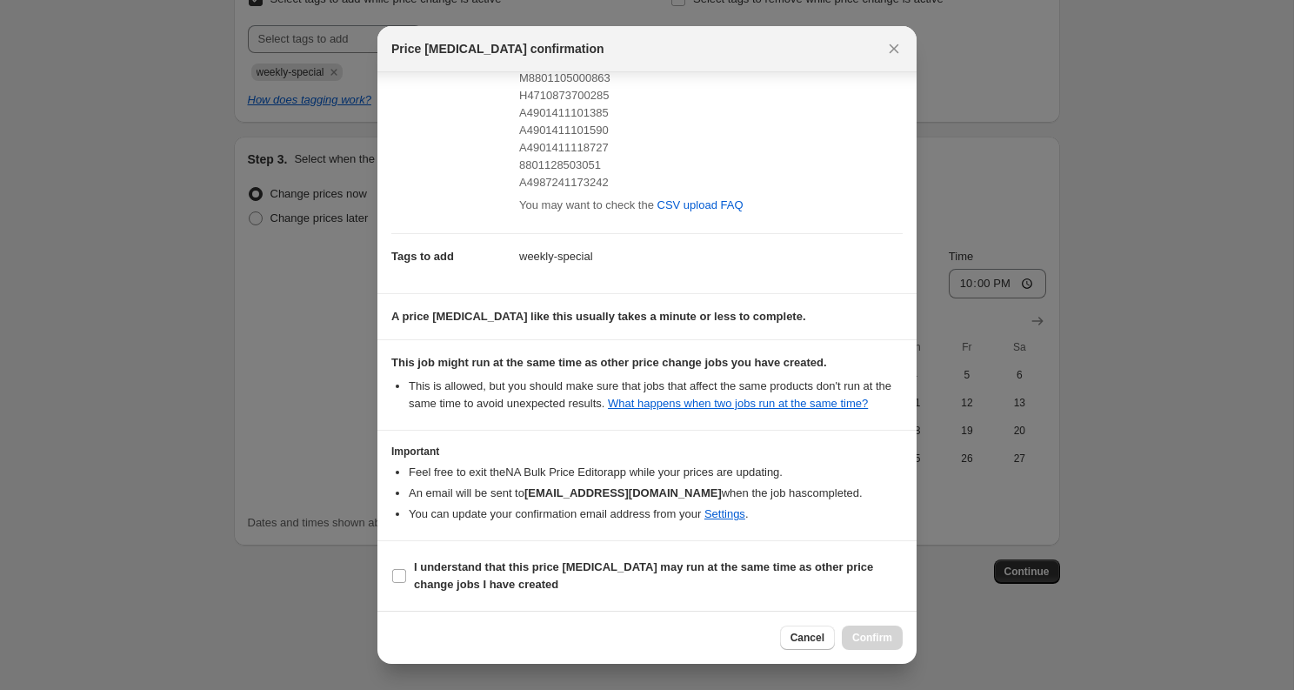
click at [607, 524] on section "Important Feel free to exit the NA Bulk Price Editor app while your prices are …" at bounding box center [647, 486] width 539 height 110
click at [598, 560] on b "I understand that this price [MEDICAL_DATA] may run at the same time as other p…" at bounding box center [643, 575] width 459 height 30
click at [406, 569] on input "I understand that this price [MEDICAL_DATA] may run at the same time as other p…" at bounding box center [399, 576] width 14 height 14
checkbox input "true"
click at [886, 641] on span "Confirm" at bounding box center [872, 638] width 40 height 14
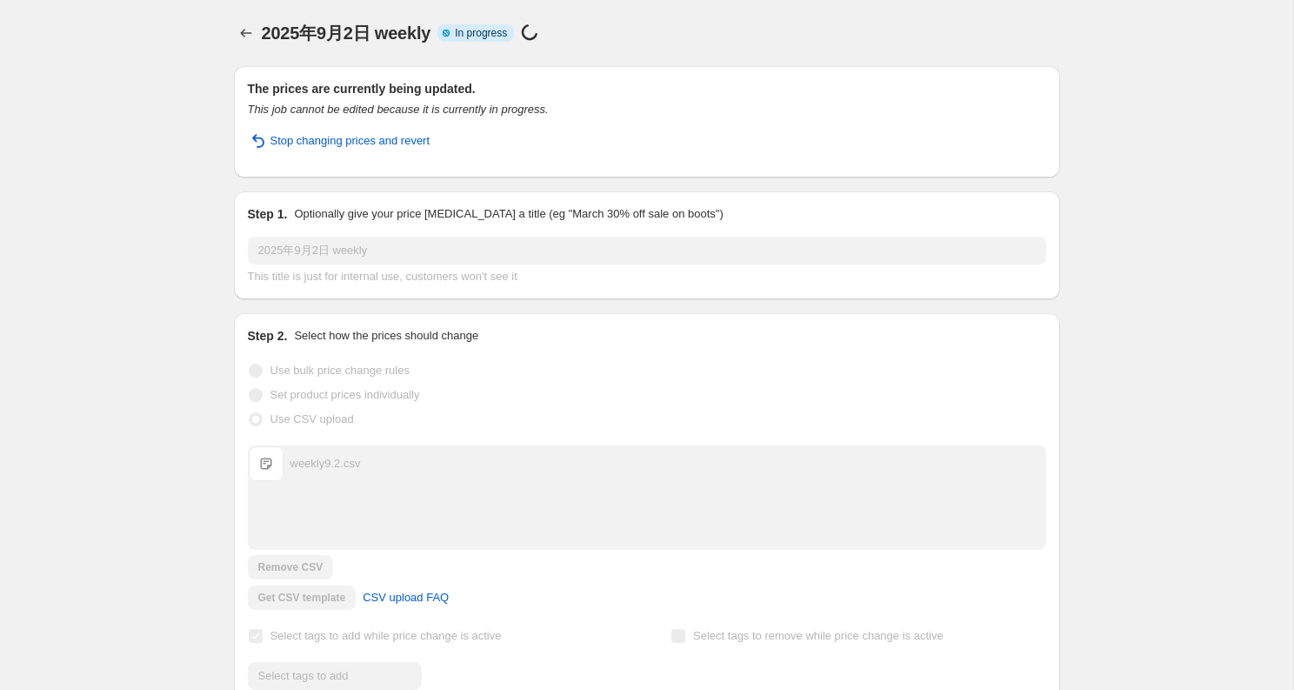
click at [107, 258] on div "2025年9月2日 weekly. This page is ready 2025年9月2日 weekly Info Partially complete I…" at bounding box center [646, 644] width 1293 height 1288
